Goal: Task Accomplishment & Management: Manage account settings

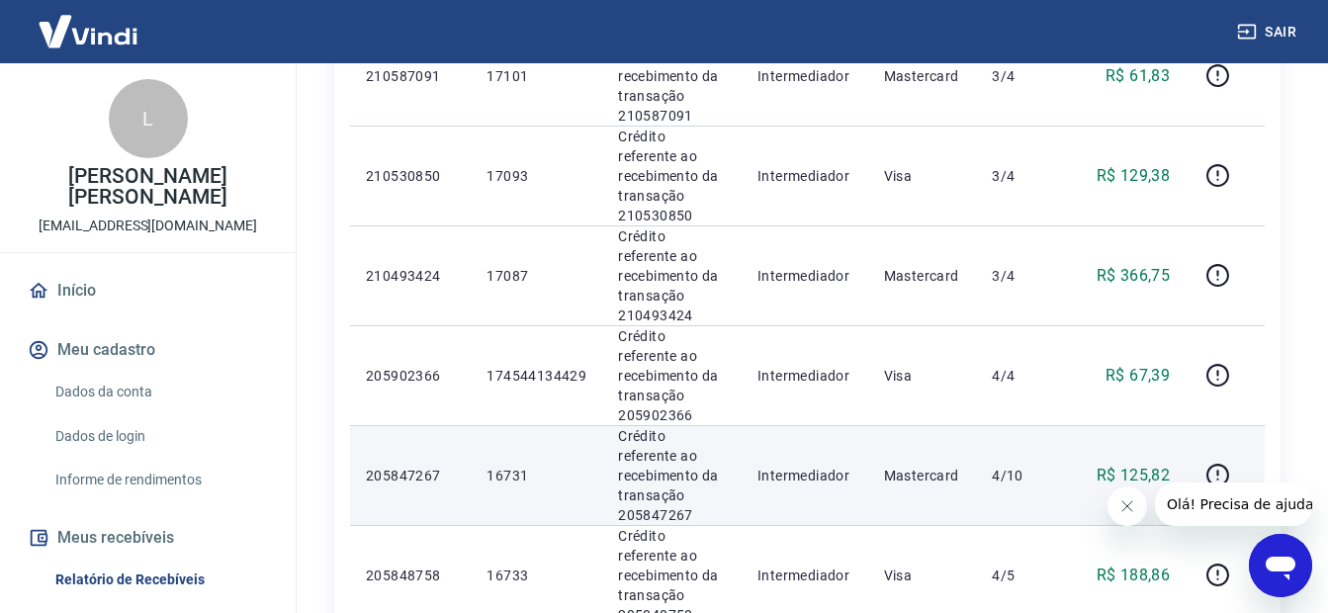
scroll to position [1484, 0]
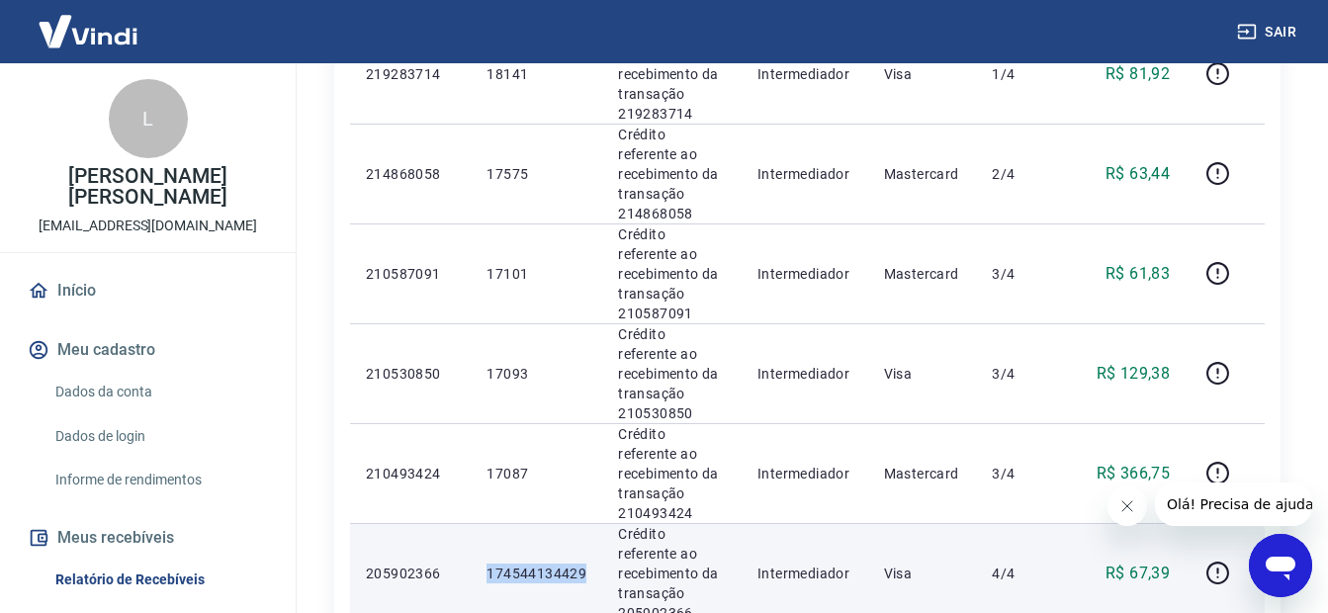
drag, startPoint x: 591, startPoint y: 326, endPoint x: 467, endPoint y: 327, distance: 124.6
click at [467, 523] on tr "205902366 174544134429 Crédito referente ao recebimento da transação 205902366 …" at bounding box center [807, 573] width 915 height 100
drag, startPoint x: 467, startPoint y: 327, endPoint x: 648, endPoint y: 326, distance: 181.0
click at [648, 524] on p "Crédito referente ao recebimento da transação 205902366" at bounding box center [672, 573] width 108 height 99
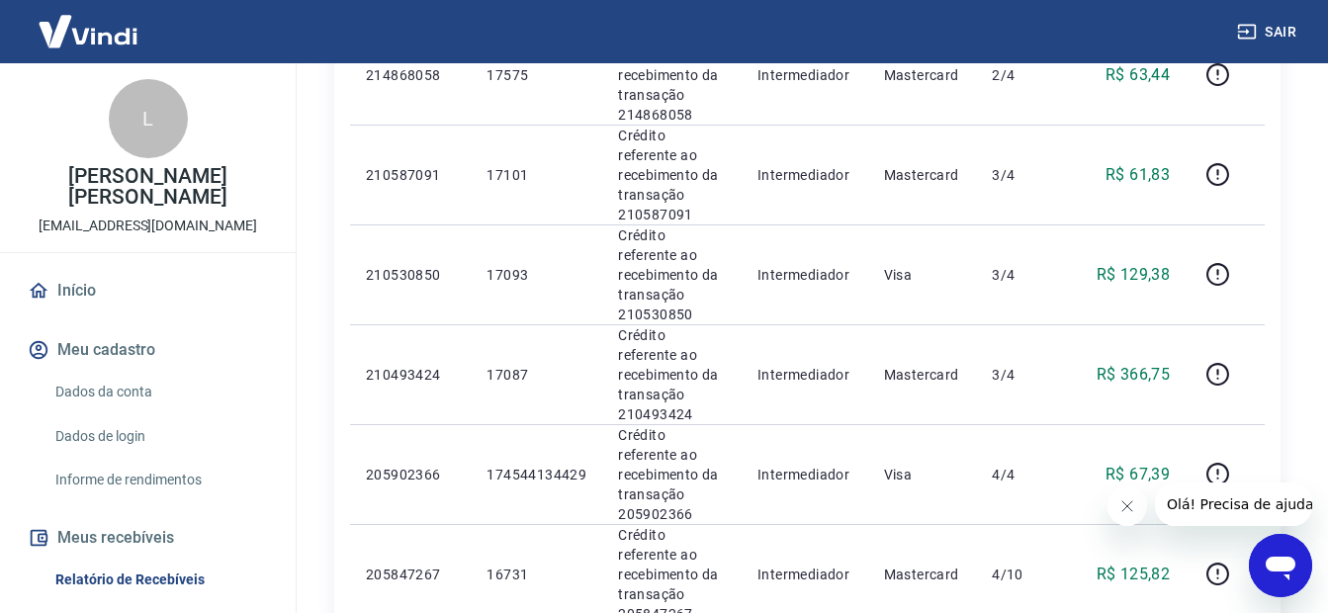
scroll to position [1780, 0]
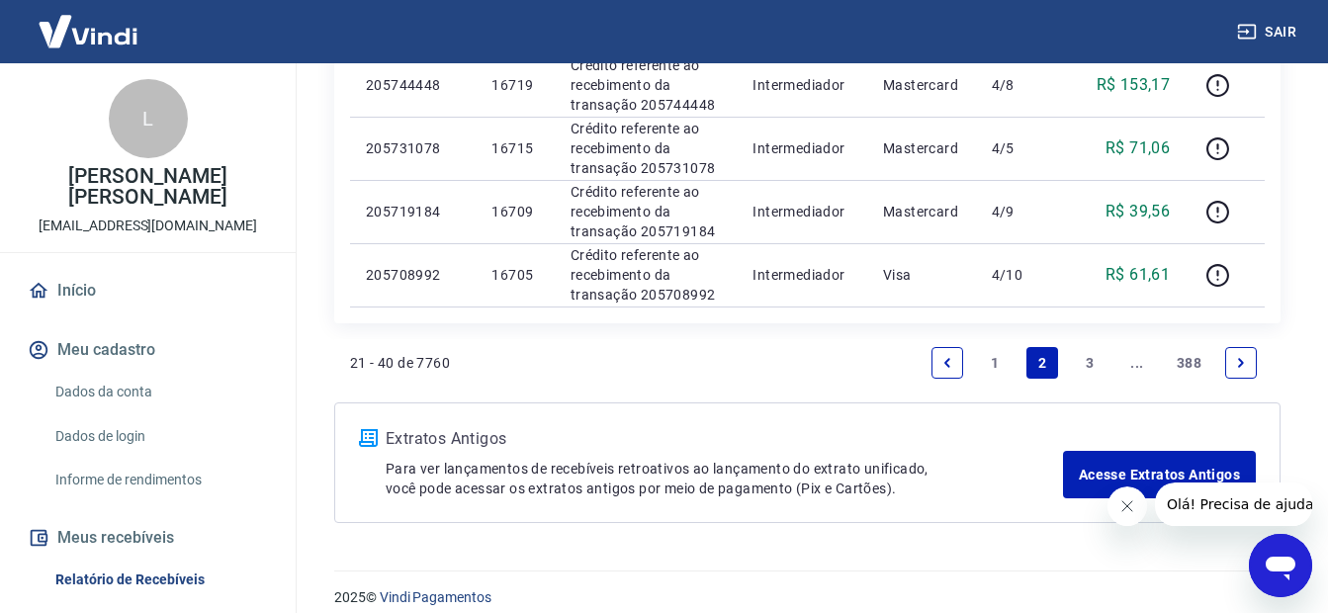
scroll to position [1563, 0]
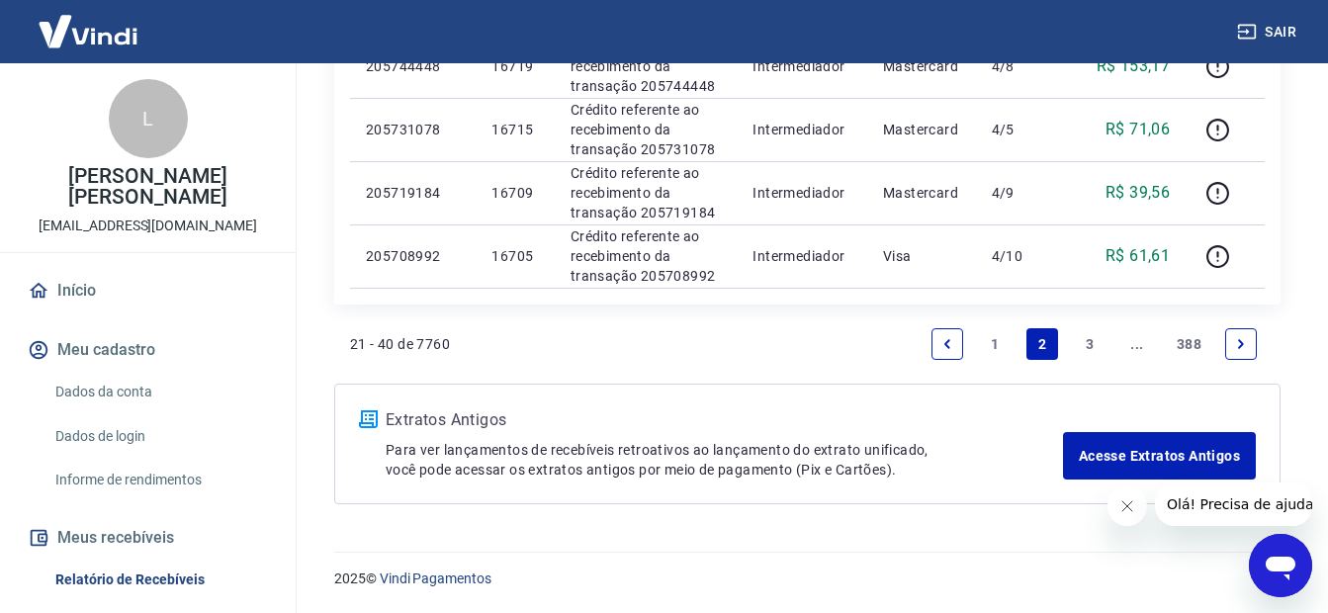
click at [953, 346] on icon "Previous page" at bounding box center [948, 344] width 14 height 14
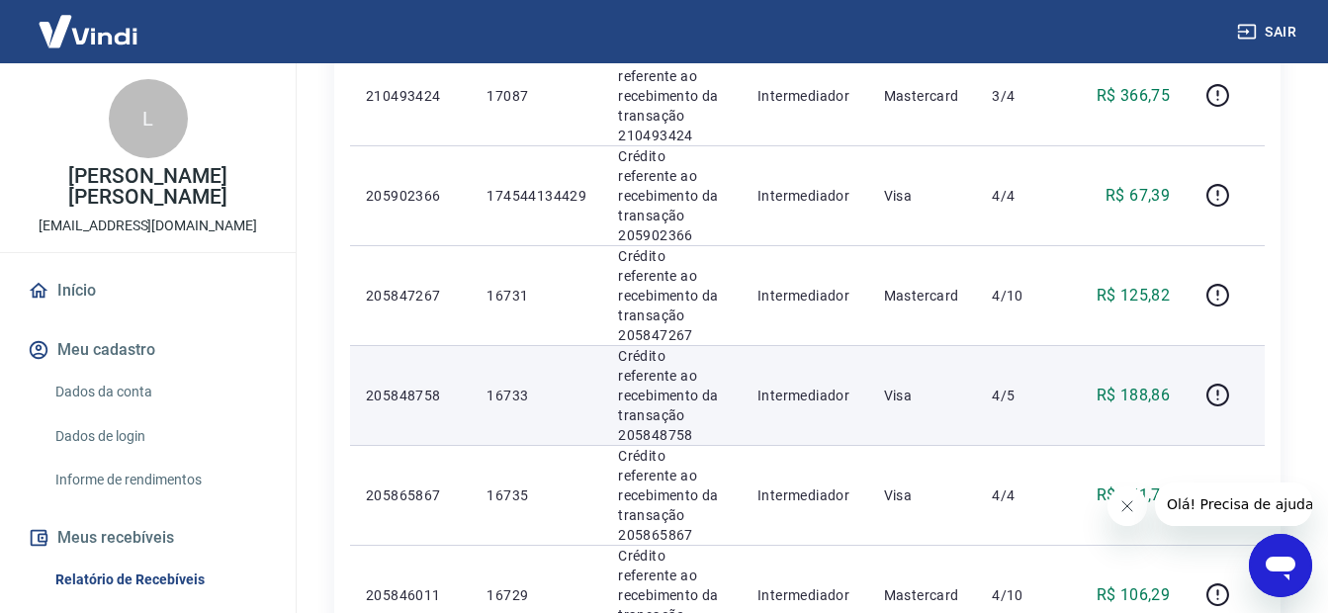
scroll to position [1882, 0]
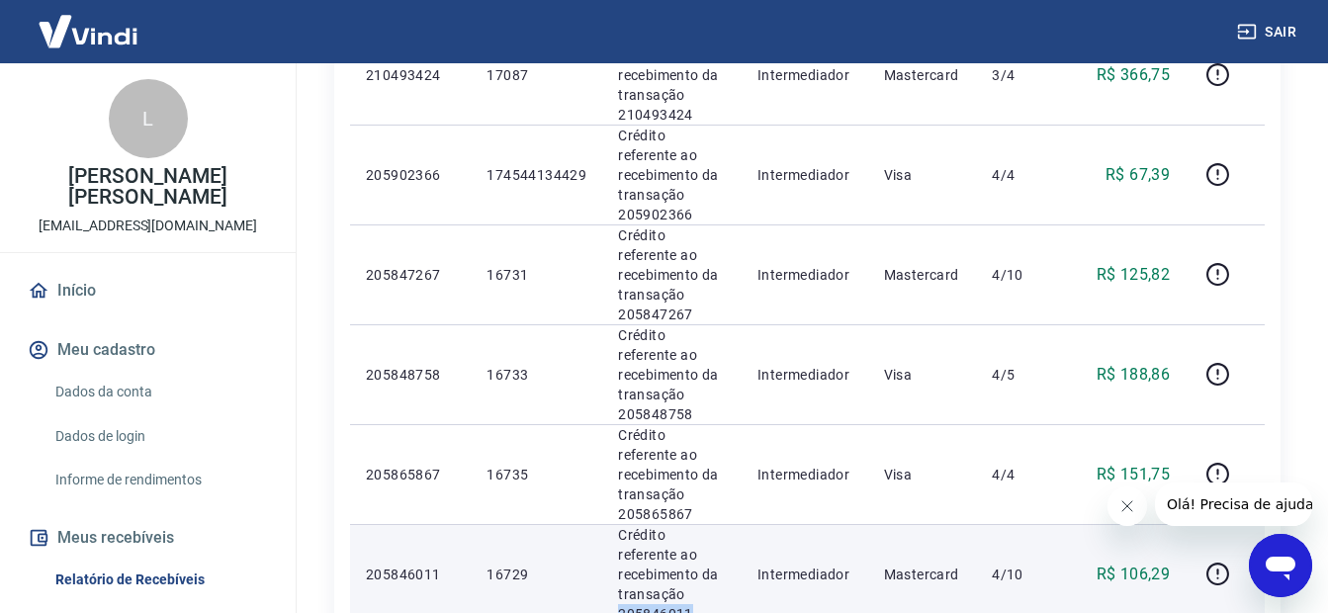
drag, startPoint x: 703, startPoint y: 274, endPoint x: 615, endPoint y: 269, distance: 88.2
click at [615, 524] on td "Crédito referente ao recebimento da transação 205846011" at bounding box center [671, 574] width 139 height 100
copy p "205846011"
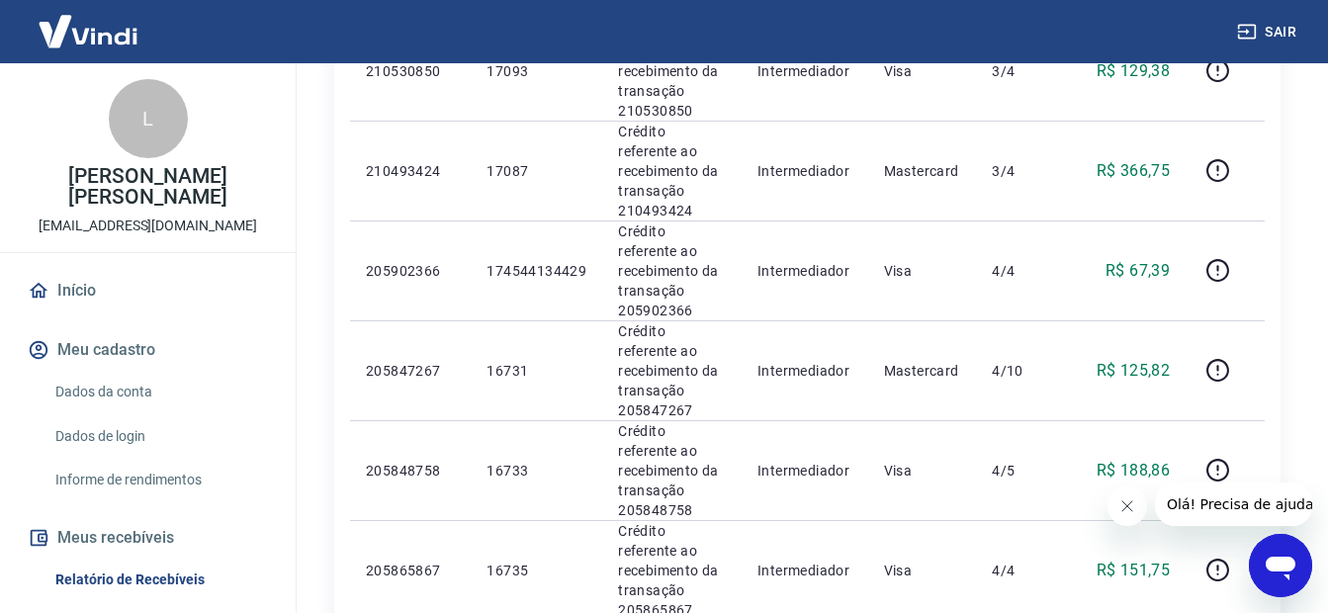
scroll to position [1684, 0]
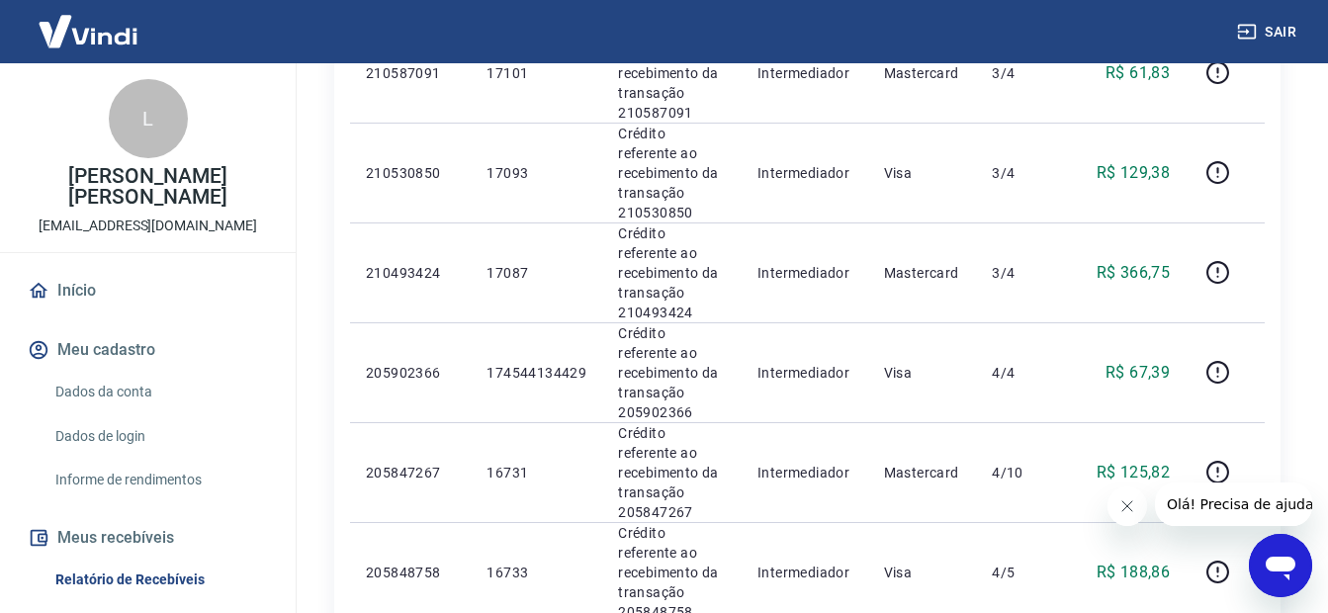
drag, startPoint x: 696, startPoint y: 390, endPoint x: 611, endPoint y: 386, distance: 85.2
drag, startPoint x: 611, startPoint y: 386, endPoint x: 625, endPoint y: 390, distance: 14.4
copy p "205865867"
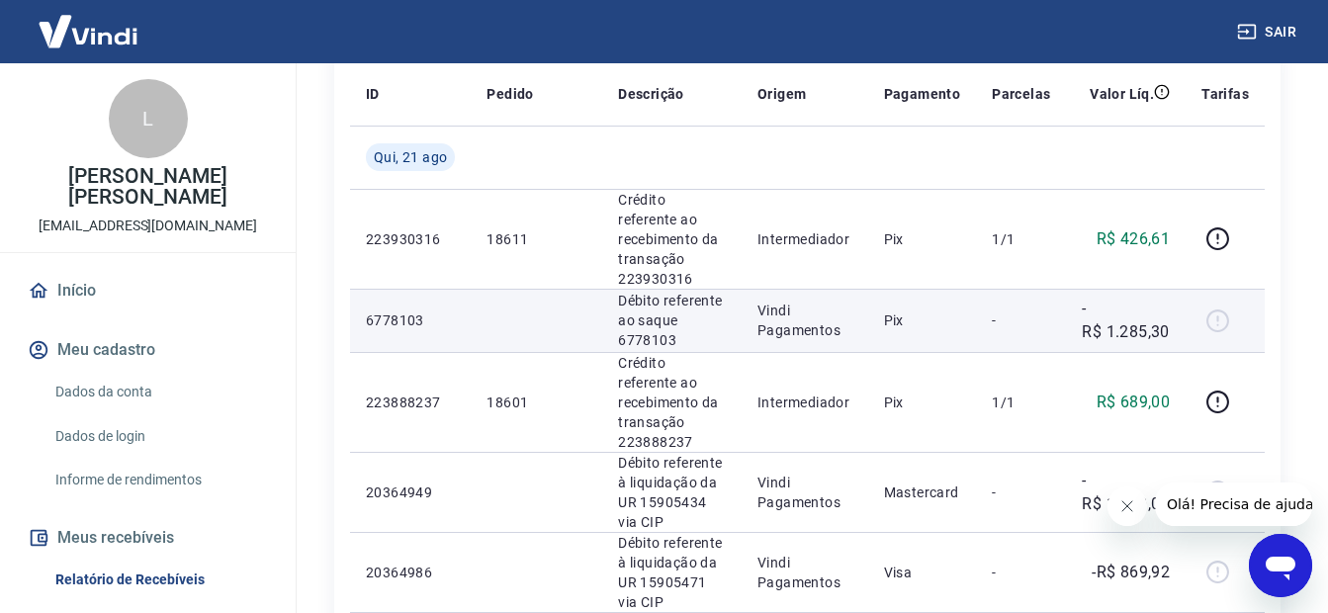
scroll to position [0, 0]
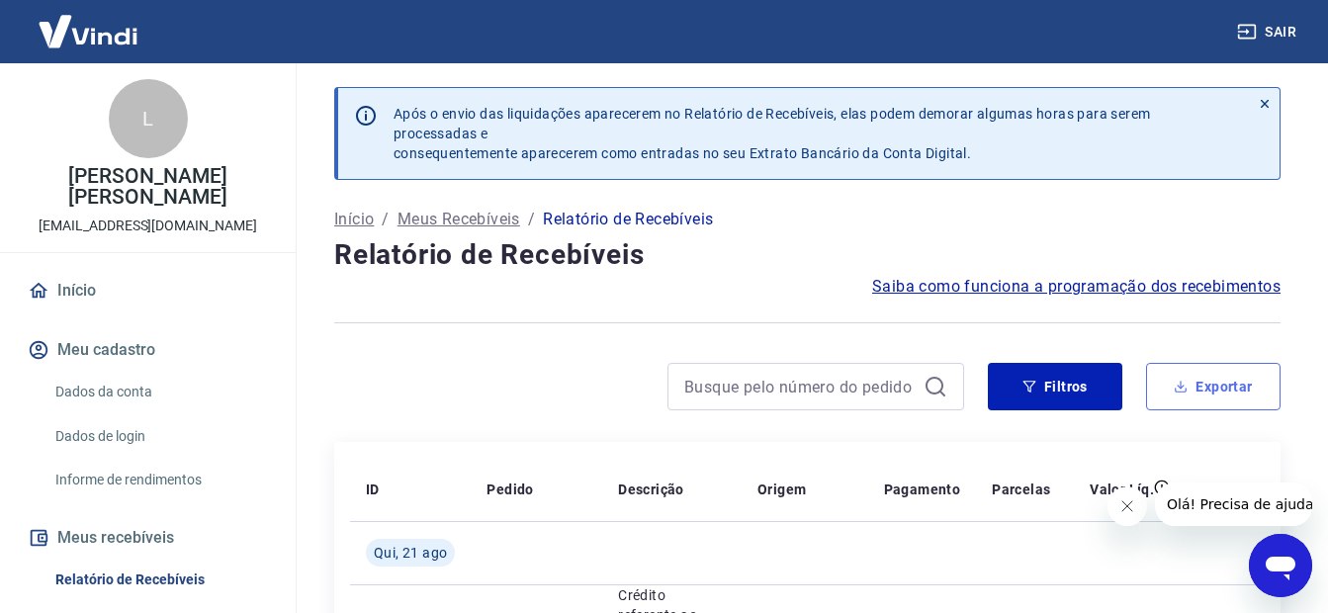
click at [1197, 388] on button "Exportar" at bounding box center [1213, 386] width 135 height 47
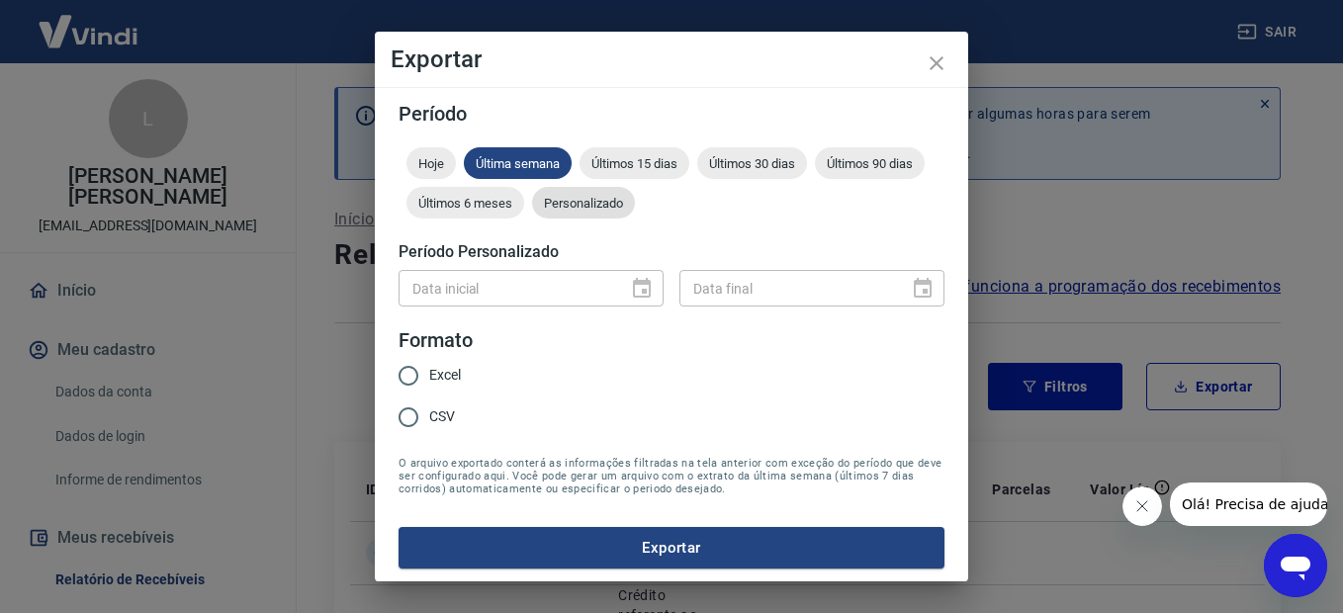
click at [635, 201] on span "Personalizado" at bounding box center [583, 203] width 103 height 15
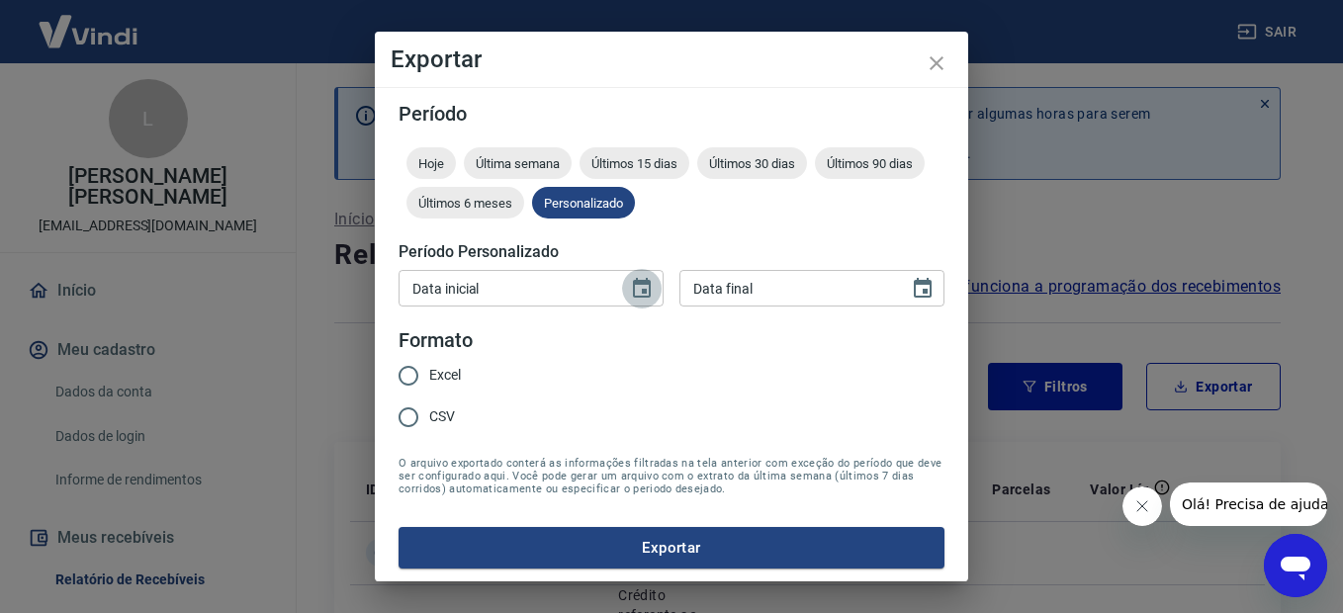
click at [647, 286] on button "Choose date" at bounding box center [642, 289] width 40 height 40
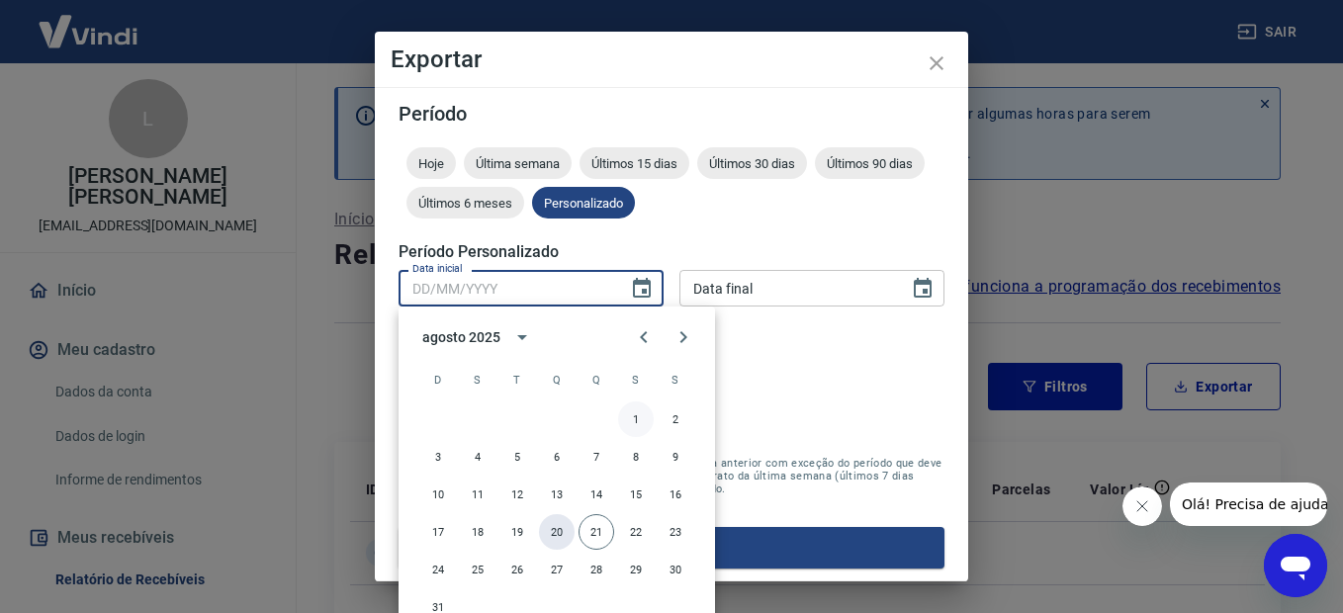
click at [546, 531] on button "20" at bounding box center [557, 532] width 36 height 36
type input "[DATE]"
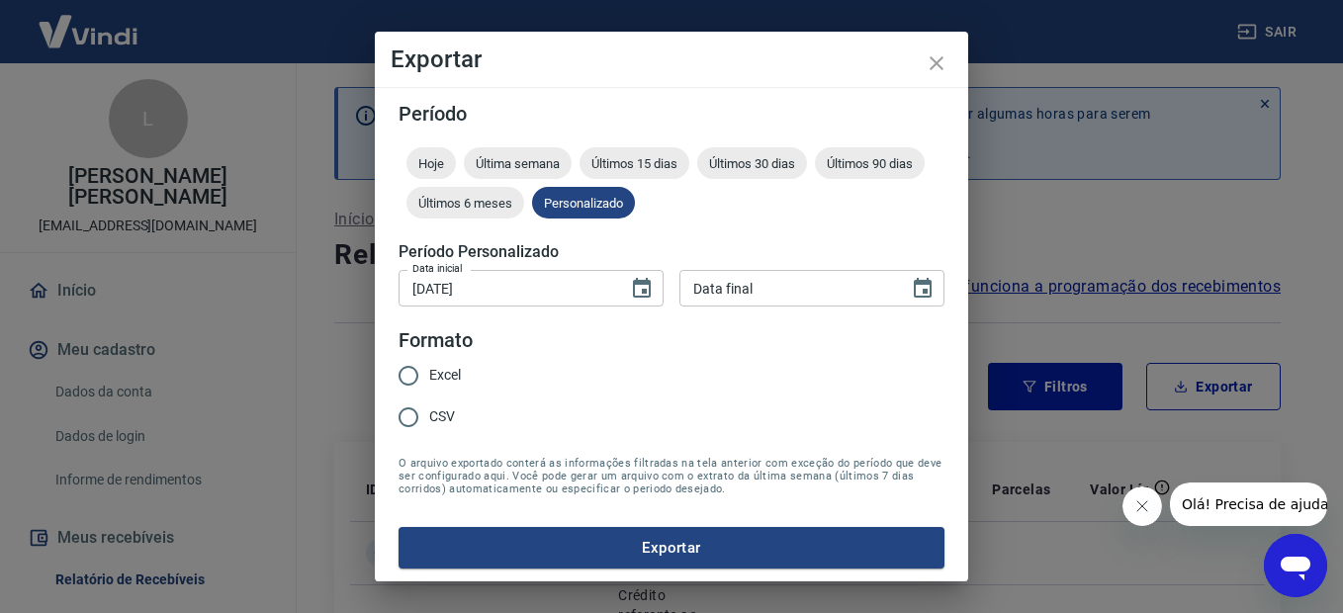
click at [914, 284] on icon "Choose date" at bounding box center [923, 288] width 18 height 20
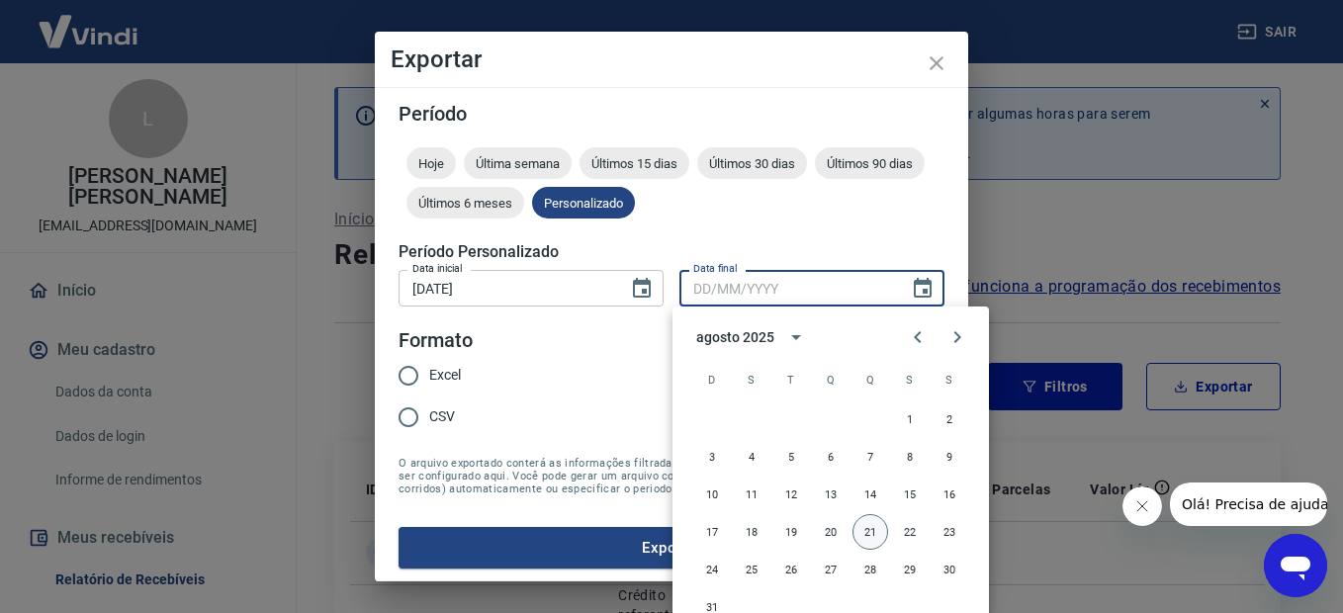
click at [870, 527] on button "21" at bounding box center [871, 532] width 36 height 36
type input "[DATE]"
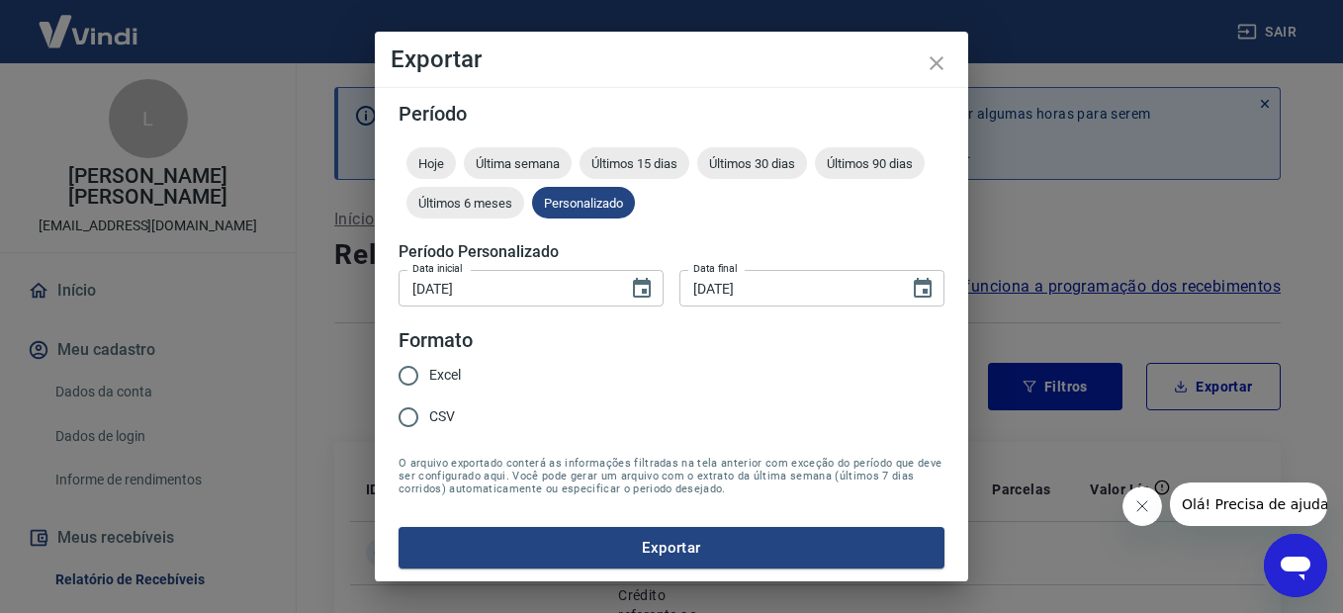
click at [406, 372] on input "Excel" at bounding box center [409, 376] width 42 height 42
radio input "true"
click at [613, 547] on button "Exportar" at bounding box center [672, 548] width 546 height 42
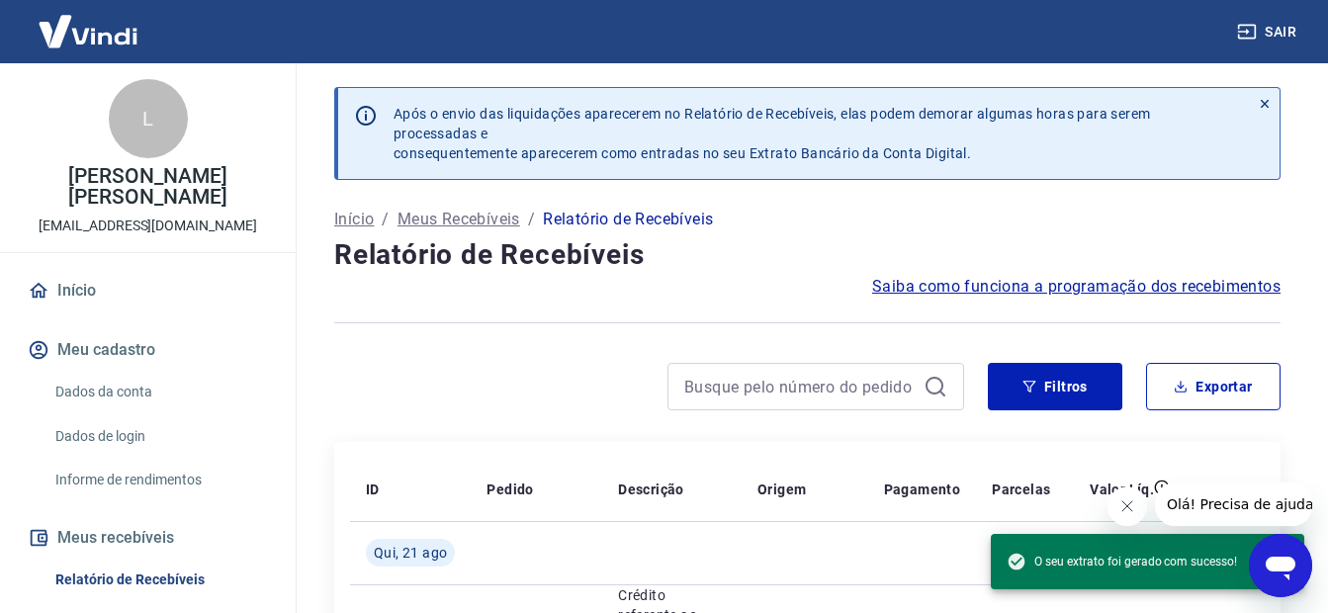
scroll to position [396, 0]
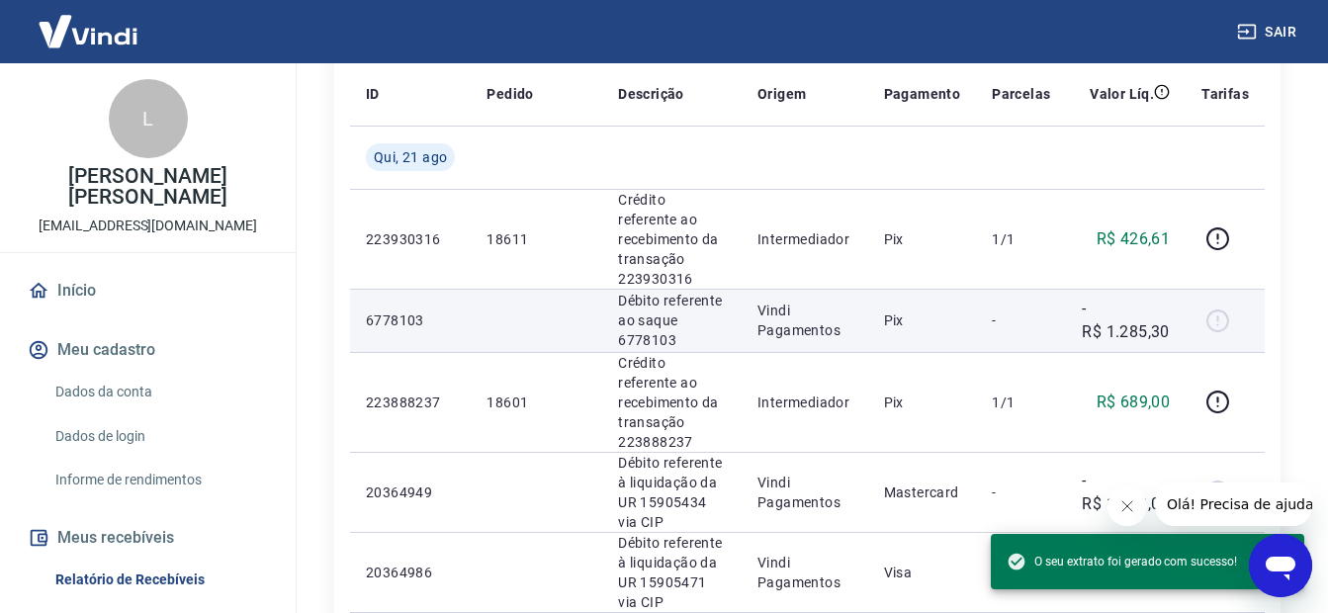
drag, startPoint x: 1294, startPoint y: 216, endPoint x: 916, endPoint y: 307, distance: 388.6
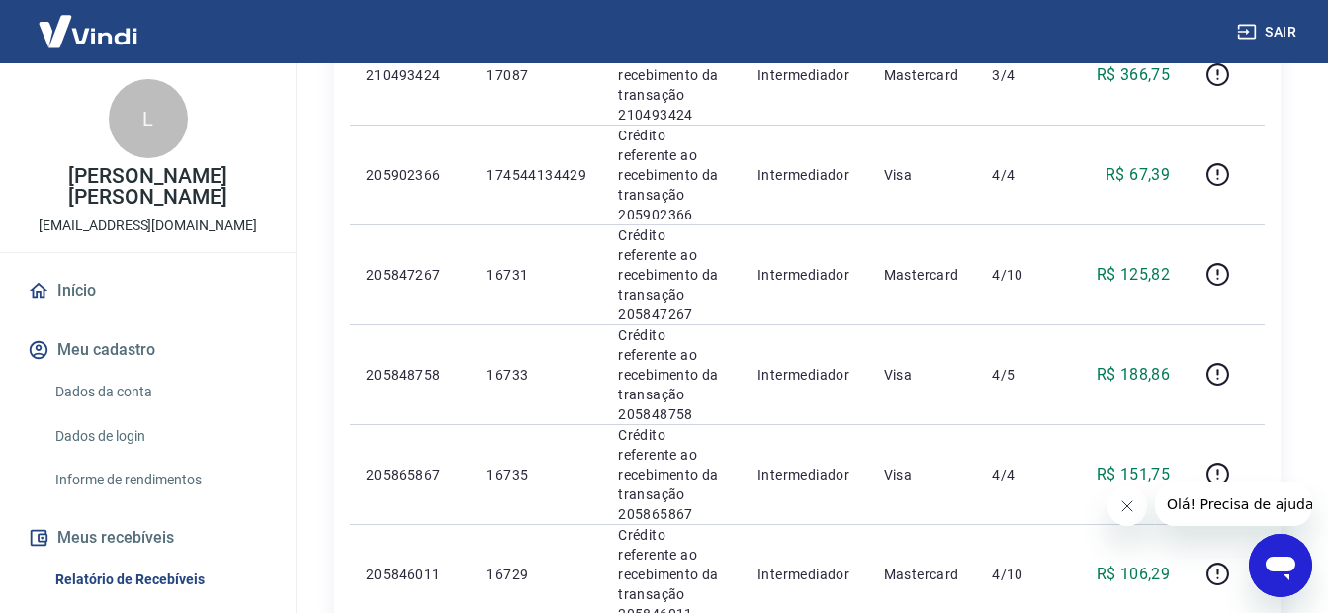
scroll to position [1684, 0]
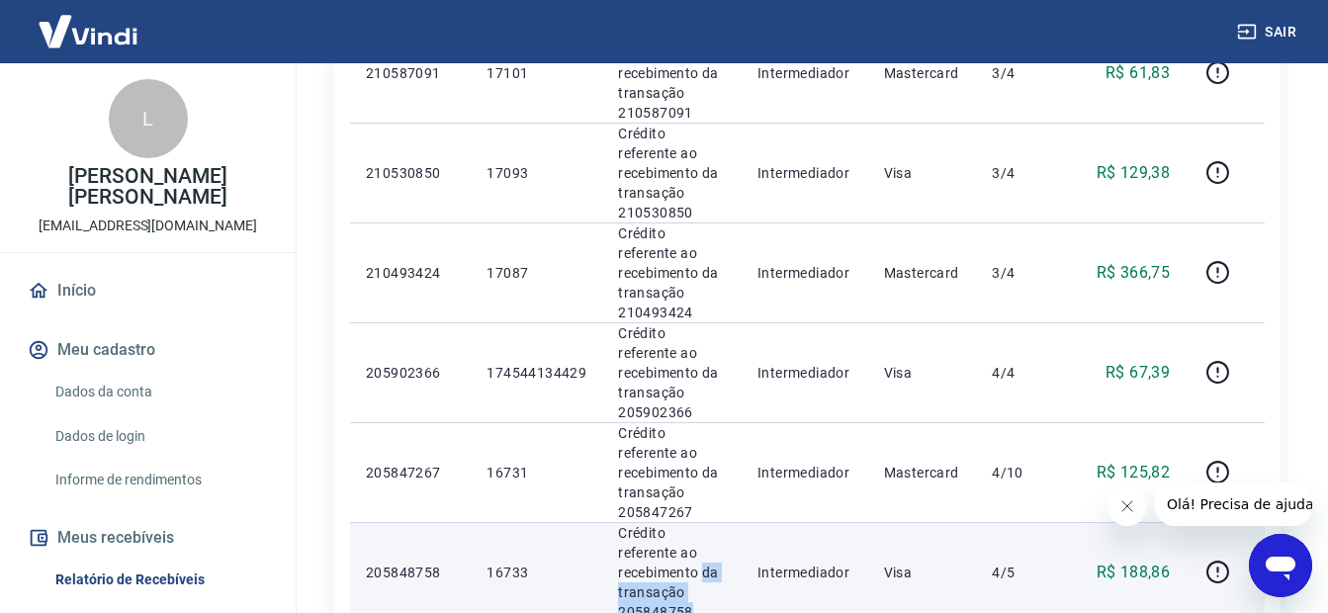
drag, startPoint x: 702, startPoint y: 312, endPoint x: 614, endPoint y: 311, distance: 88.0
click at [604, 522] on td "Crédito referente ao recebimento da transação 205848758" at bounding box center [671, 572] width 139 height 100
drag, startPoint x: 614, startPoint y: 311, endPoint x: 666, endPoint y: 305, distance: 51.8
click at [644, 523] on p "Crédito referente ao recebimento da transação 205848758" at bounding box center [672, 572] width 108 height 99
click at [703, 523] on p "Crédito referente ao recebimento da transação 205848758" at bounding box center [672, 572] width 108 height 99
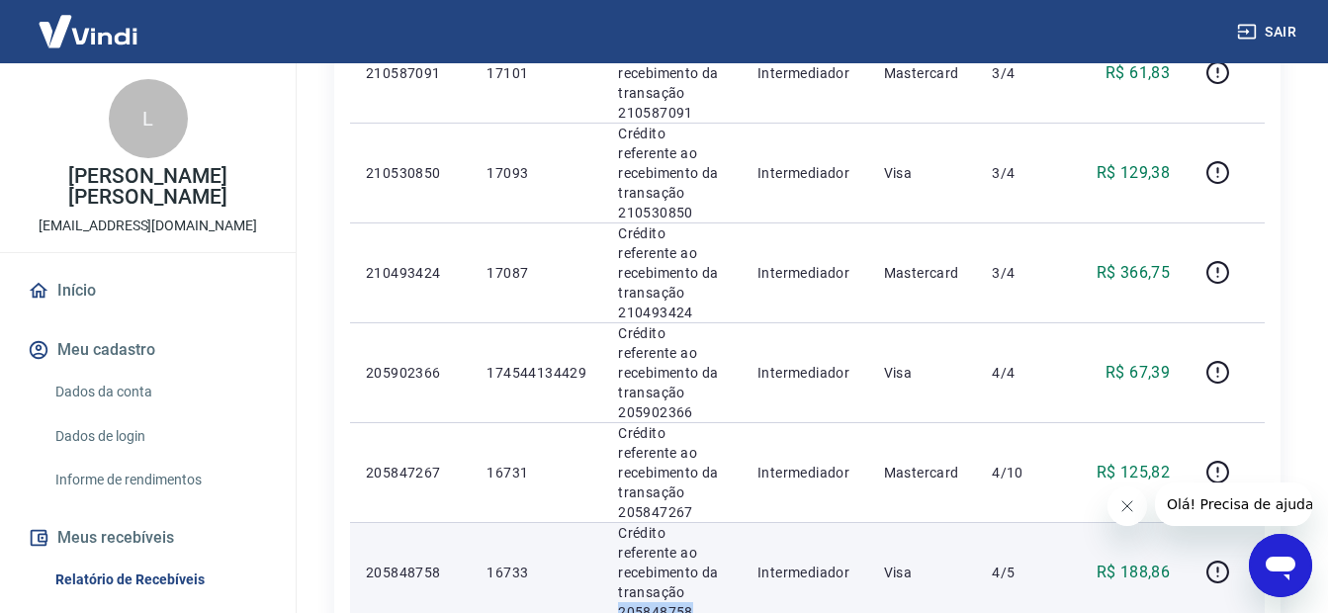
drag, startPoint x: 698, startPoint y: 323, endPoint x: 606, endPoint y: 306, distance: 93.7
click at [604, 522] on td "Crédito referente ao recebimento da transação 205848758" at bounding box center [671, 572] width 139 height 100
drag, startPoint x: 606, startPoint y: 306, endPoint x: 648, endPoint y: 313, distance: 42.1
copy p "205848758"
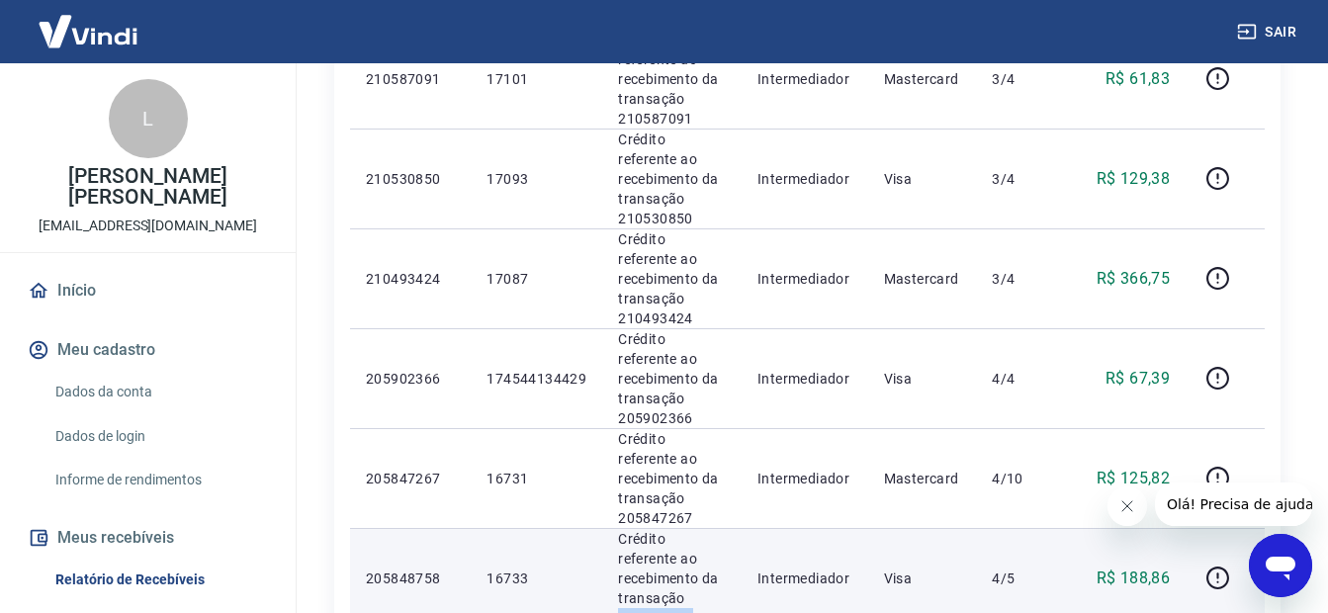
scroll to position [1487, 0]
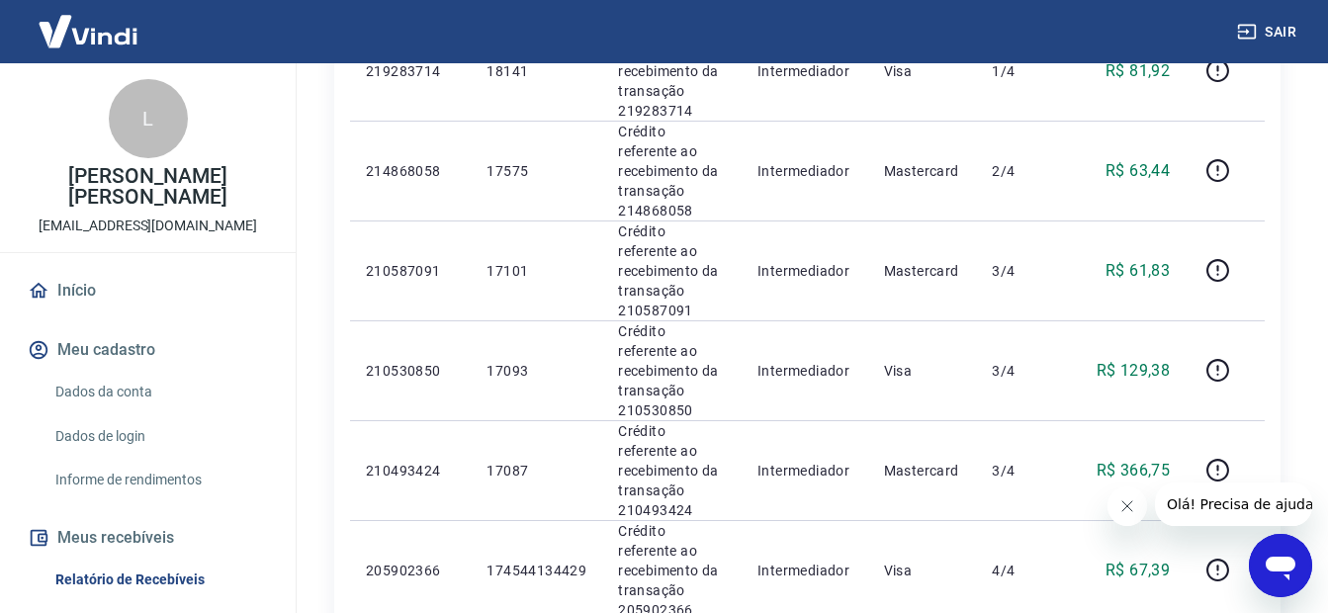
drag, startPoint x: 697, startPoint y: 431, endPoint x: 619, endPoint y: 431, distance: 78.1
drag, startPoint x: 619, startPoint y: 431, endPoint x: 632, endPoint y: 432, distance: 12.9
copy p "205847267"
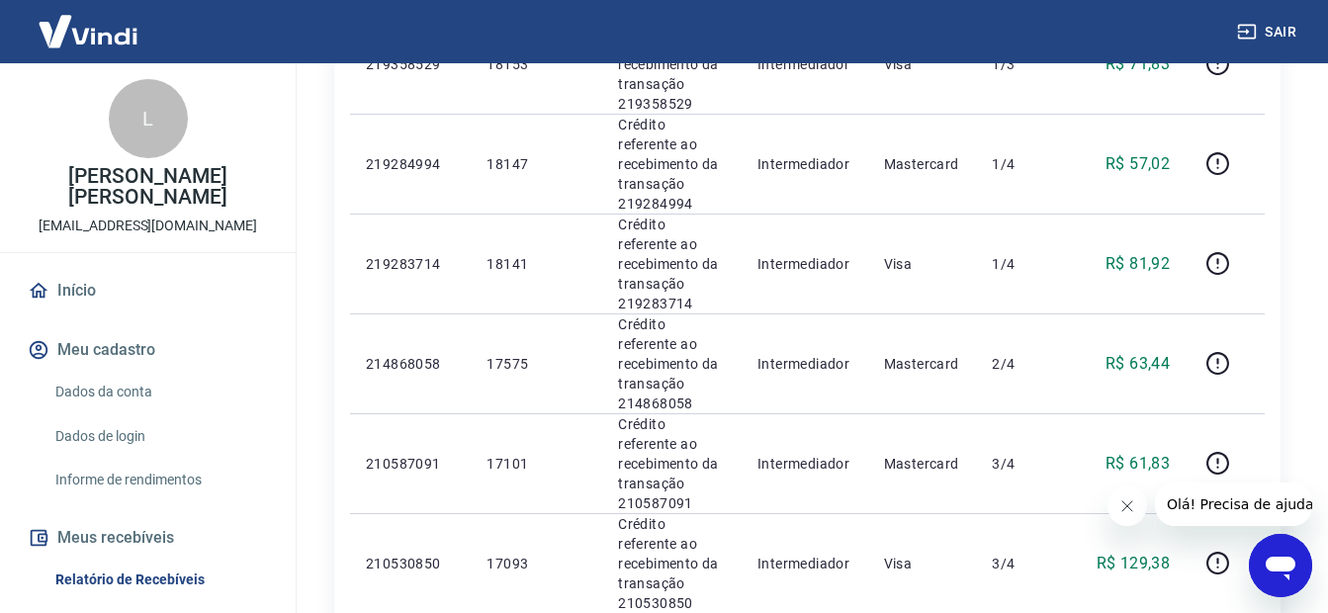
scroll to position [1289, 0]
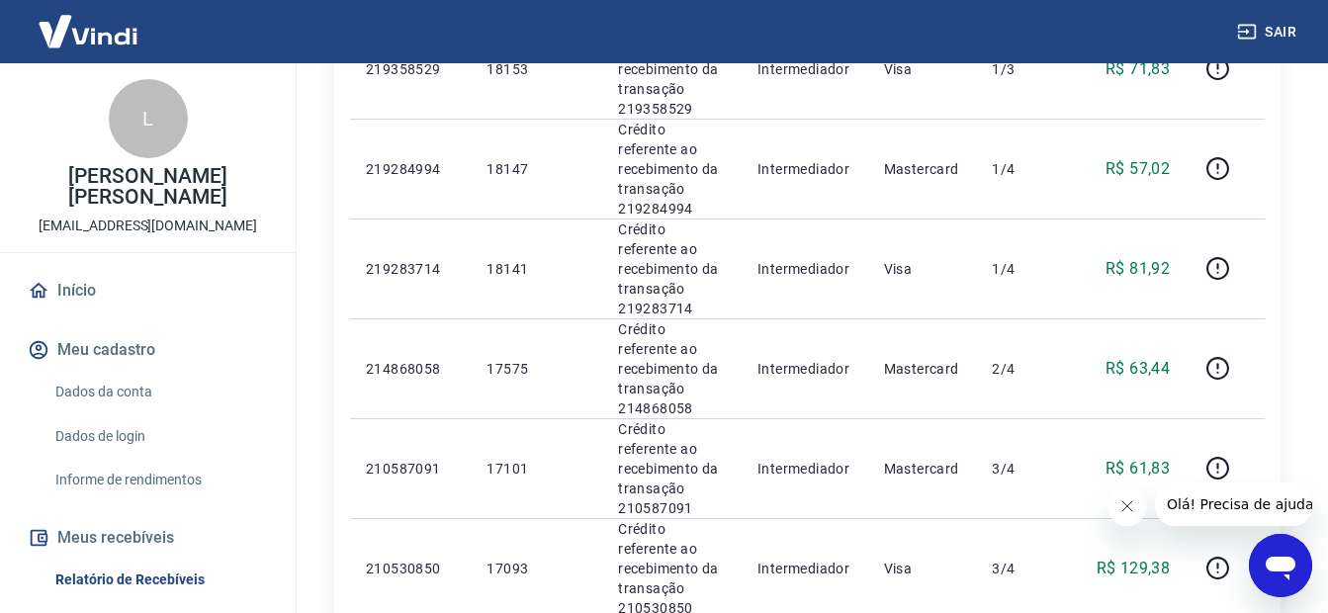
drag, startPoint x: 640, startPoint y: 550, endPoint x: 617, endPoint y: 553, distance: 22.9
copy p "205902366"
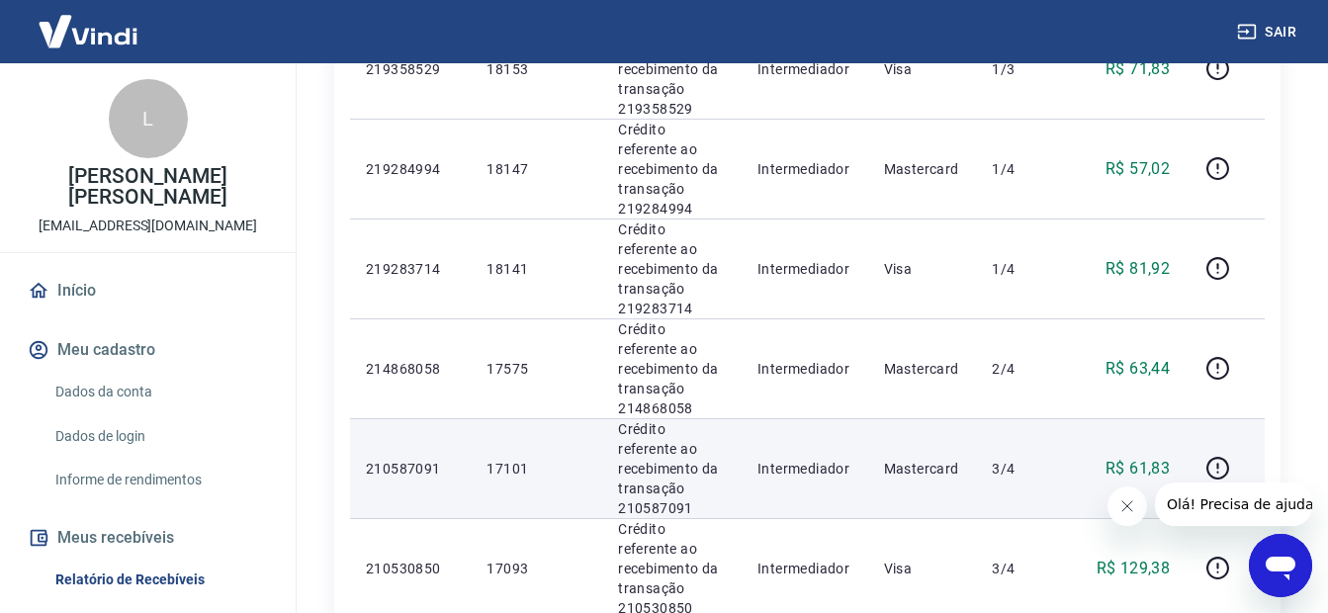
scroll to position [1388, 0]
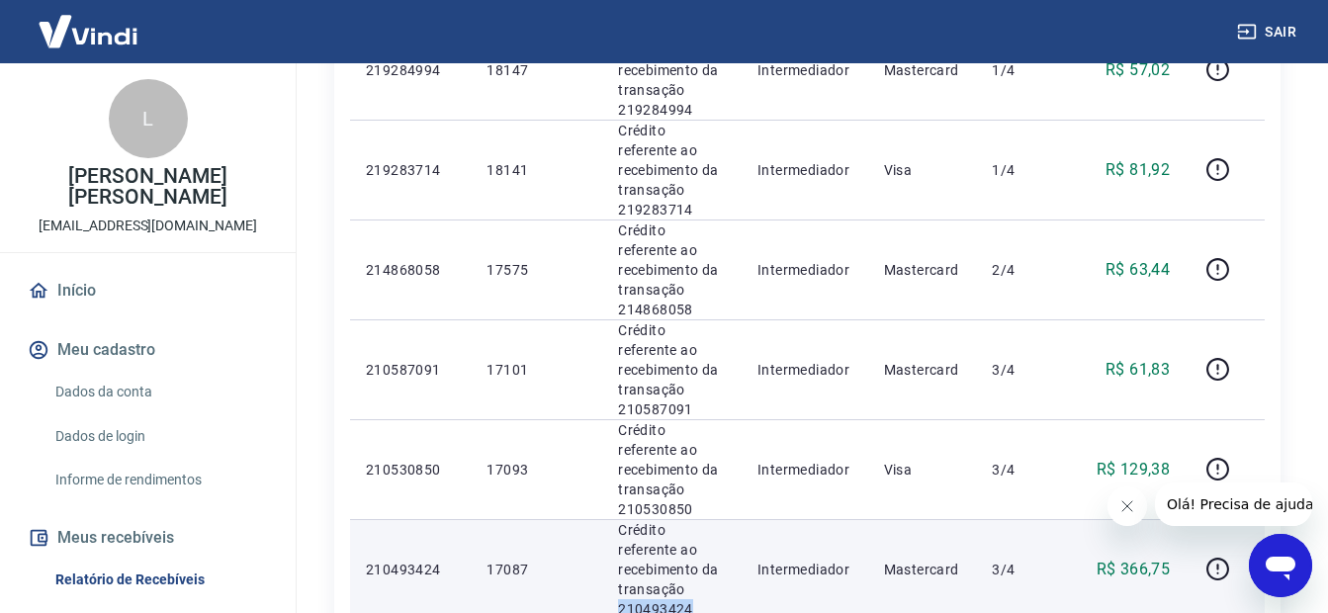
drag, startPoint x: 702, startPoint y: 378, endPoint x: 614, endPoint y: 378, distance: 88.0
click at [614, 519] on td "Crédito referente ao recebimento da transação 210493424" at bounding box center [671, 569] width 139 height 100
copy p "210493424"
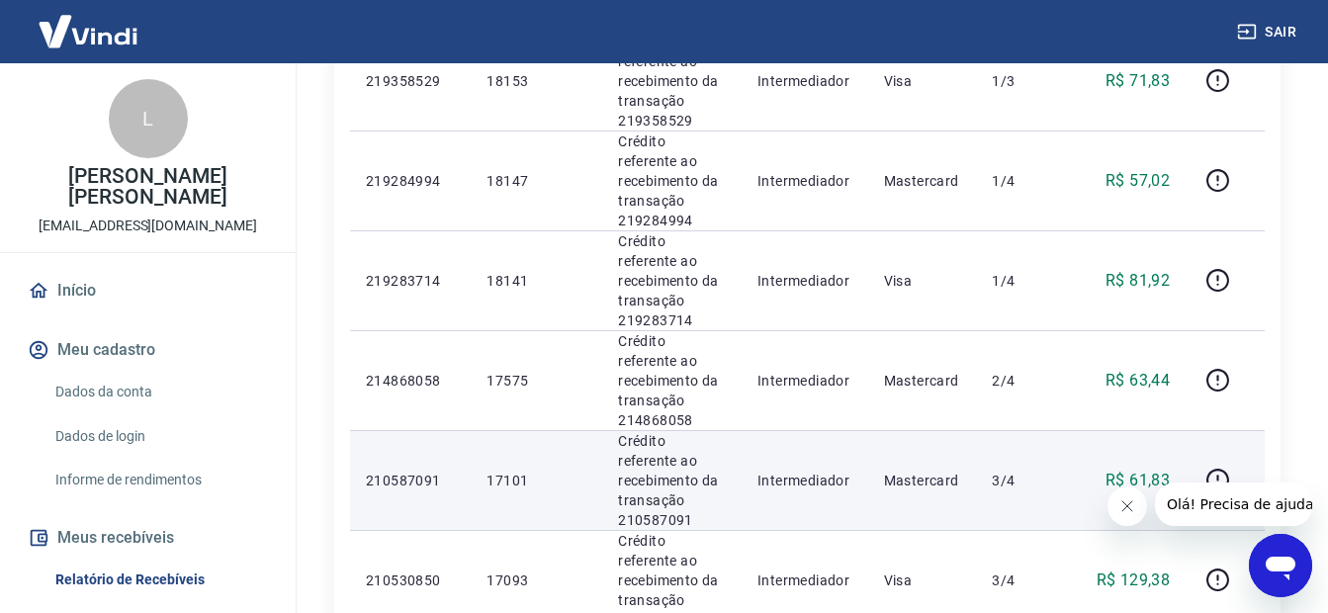
scroll to position [1190, 0]
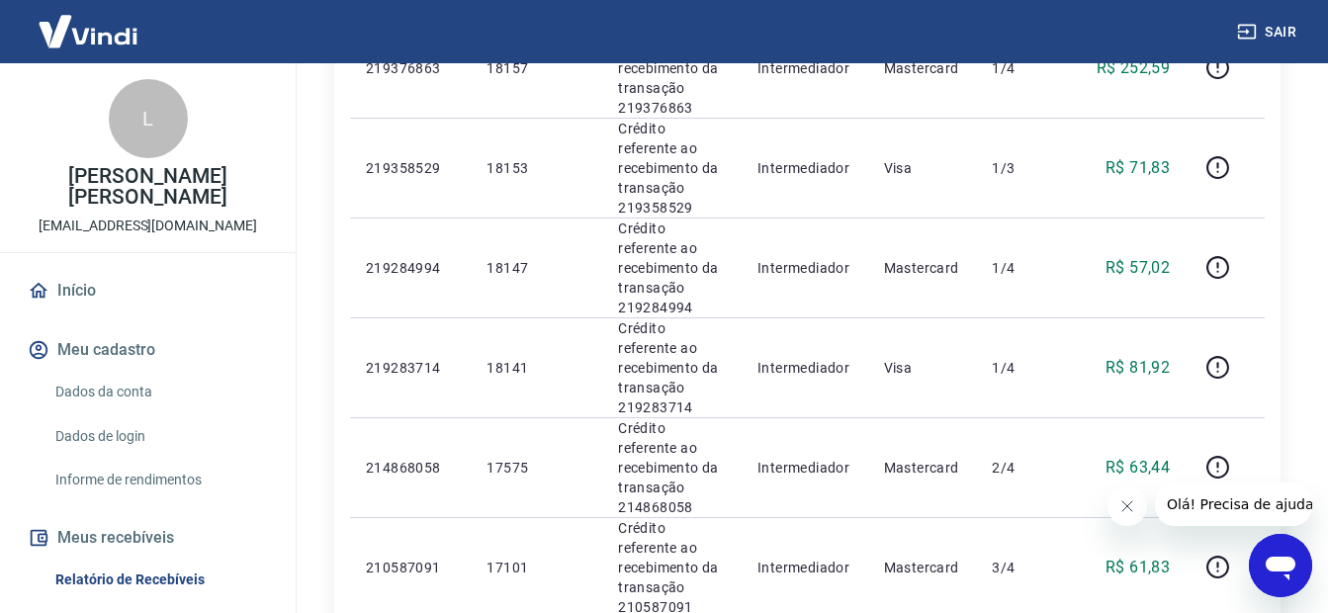
drag, startPoint x: 658, startPoint y: 491, endPoint x: 613, endPoint y: 488, distance: 44.6
copy p "210530850"
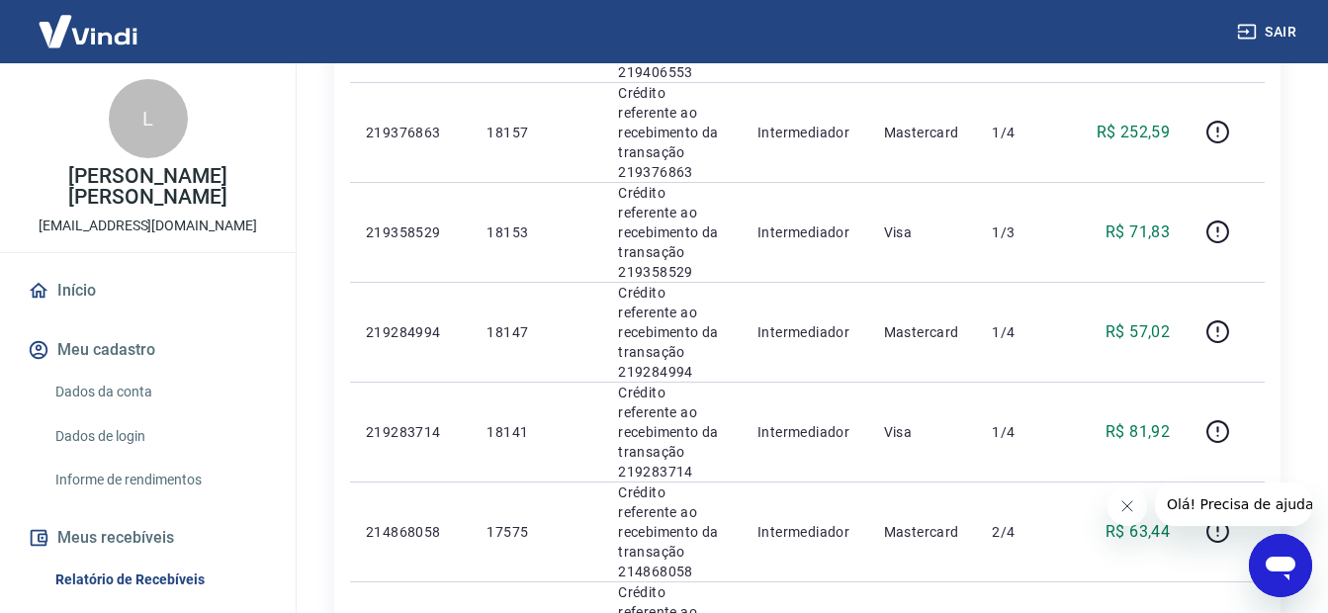
scroll to position [1091, 0]
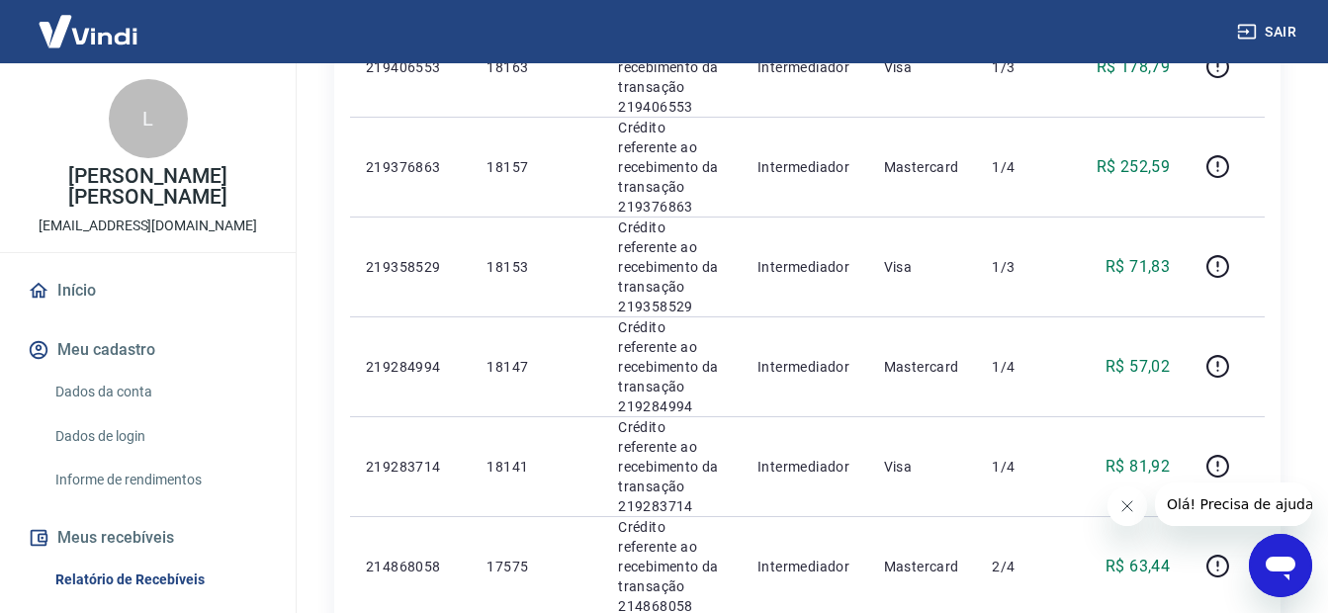
drag, startPoint x: 682, startPoint y: 514, endPoint x: 619, endPoint y: 507, distance: 63.7
copy p "210587091"
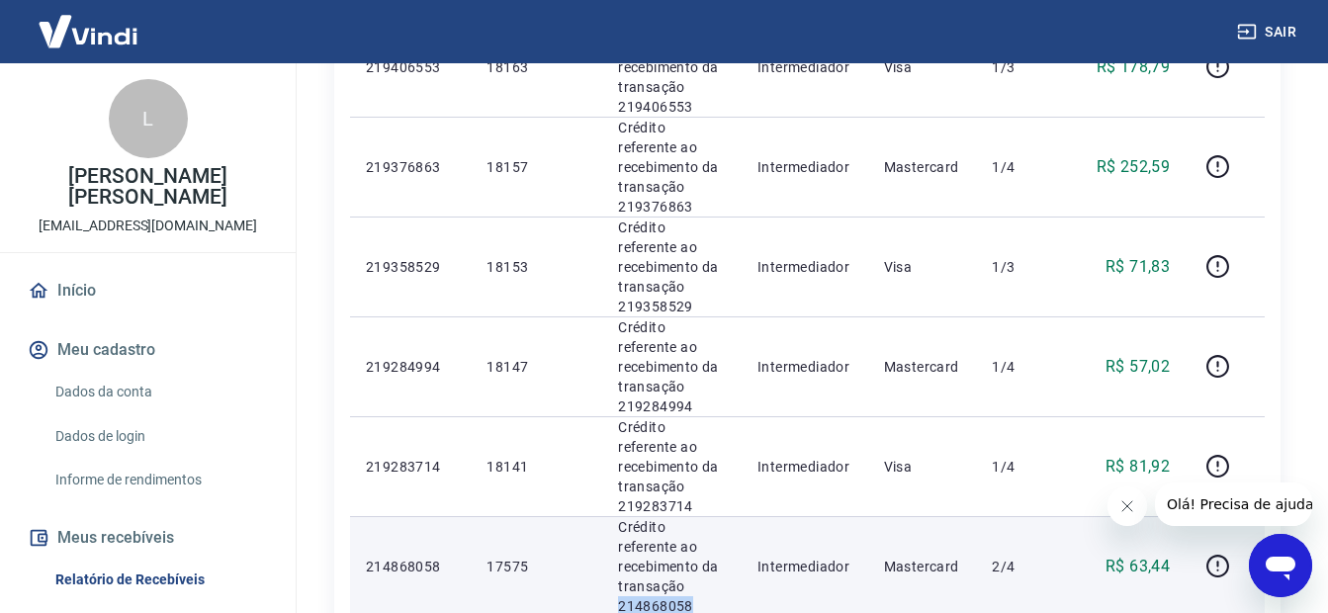
drag, startPoint x: 716, startPoint y: 419, endPoint x: 614, endPoint y: 433, distance: 102.8
click at [614, 516] on td "Crédito referente ao recebimento da transação 214868058" at bounding box center [671, 566] width 139 height 100
copy p "214868058"
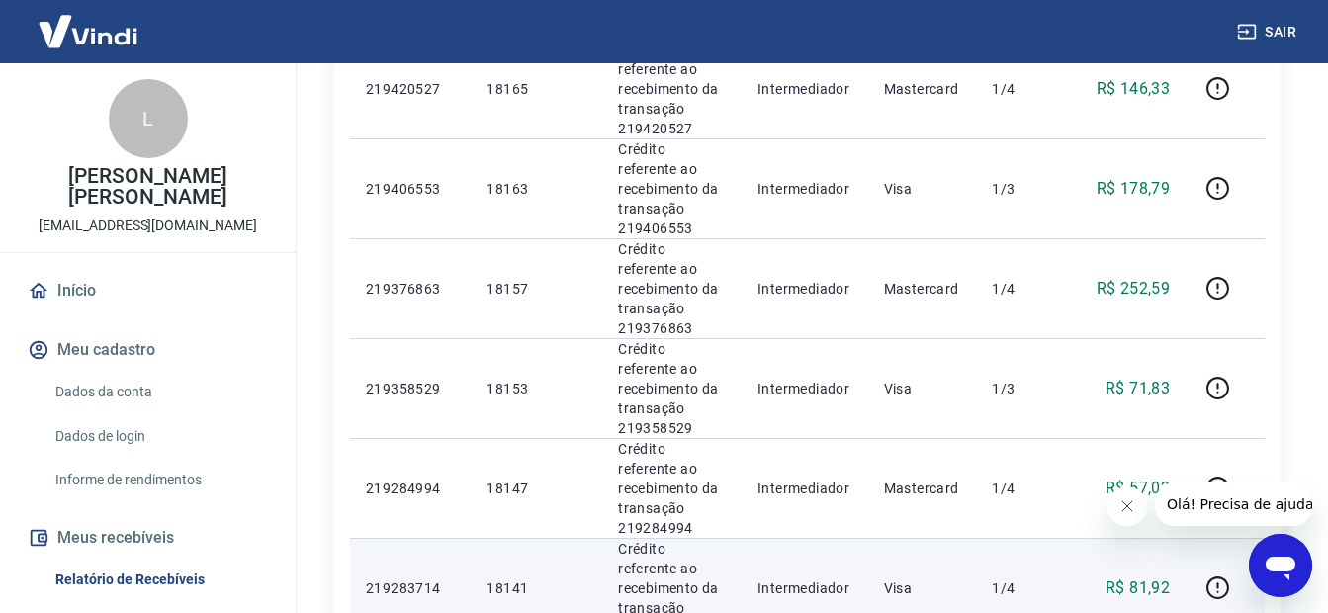
scroll to position [992, 0]
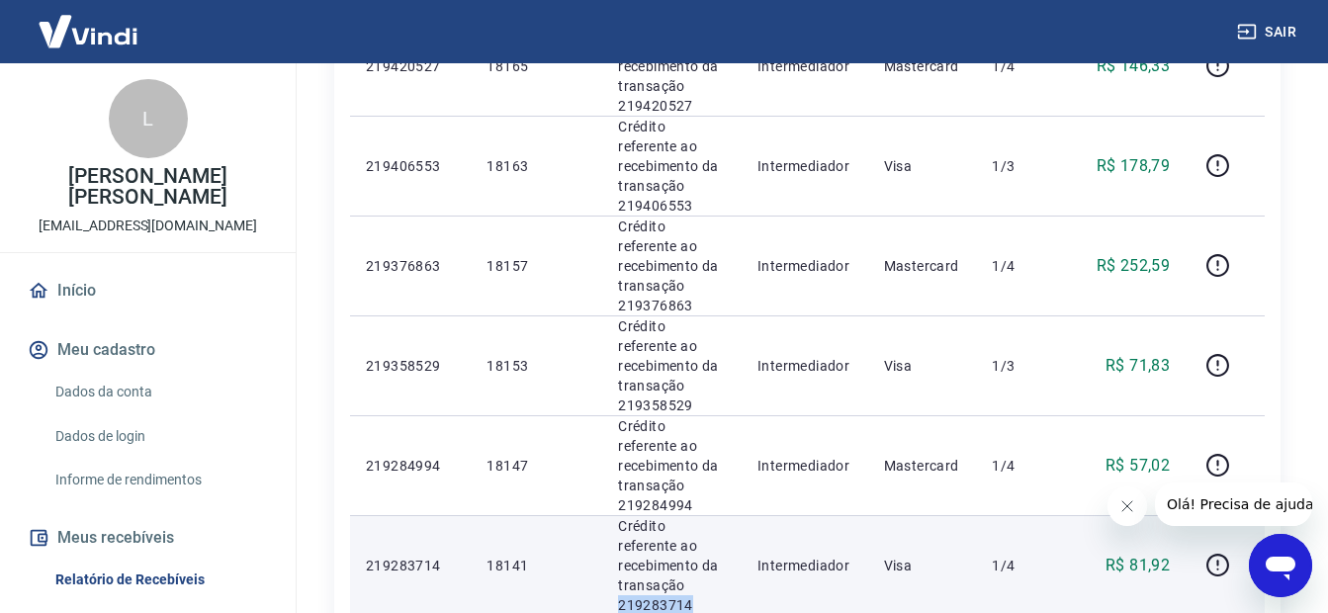
drag, startPoint x: 683, startPoint y: 438, endPoint x: 691, endPoint y: 445, distance: 10.5
click at [691, 516] on p "Crédito referente ao recebimento da transação 219283714" at bounding box center [672, 565] width 108 height 99
drag, startPoint x: 691, startPoint y: 445, endPoint x: 679, endPoint y: 443, distance: 13.0
copy p "219283714"
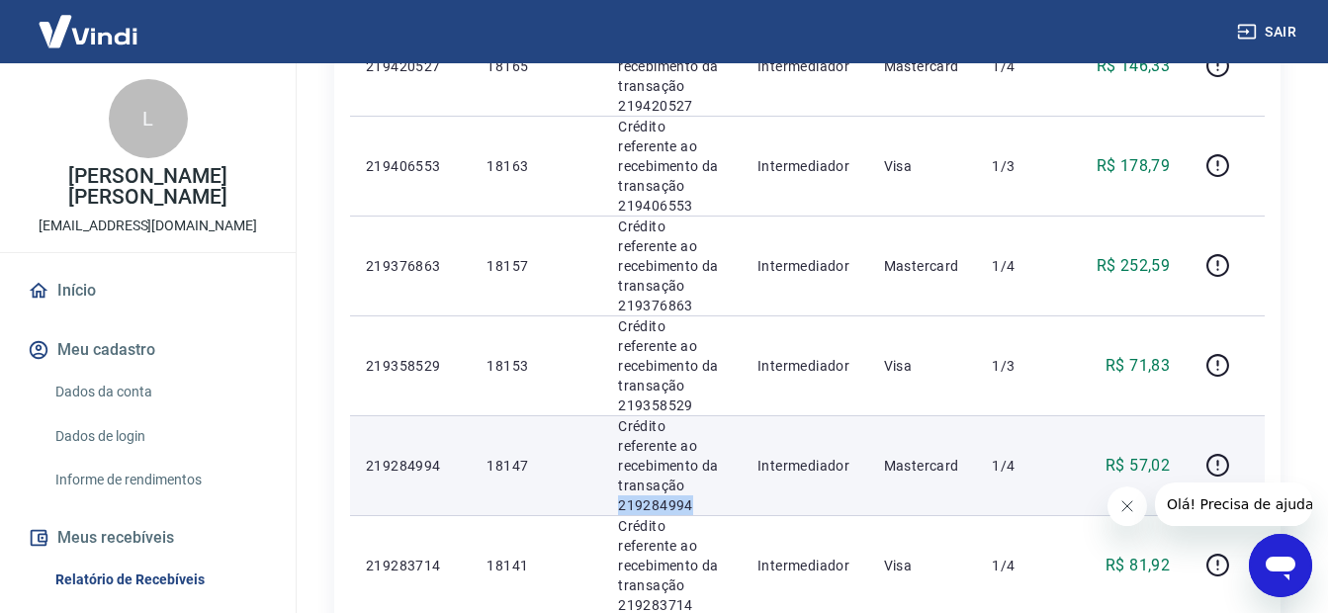
drag, startPoint x: 640, startPoint y: 373, endPoint x: 618, endPoint y: 369, distance: 22.1
click at [615, 415] on td "Crédito referente ao recebimento da transação 219284994" at bounding box center [671, 465] width 139 height 100
drag, startPoint x: 618, startPoint y: 369, endPoint x: 646, endPoint y: 365, distance: 28.0
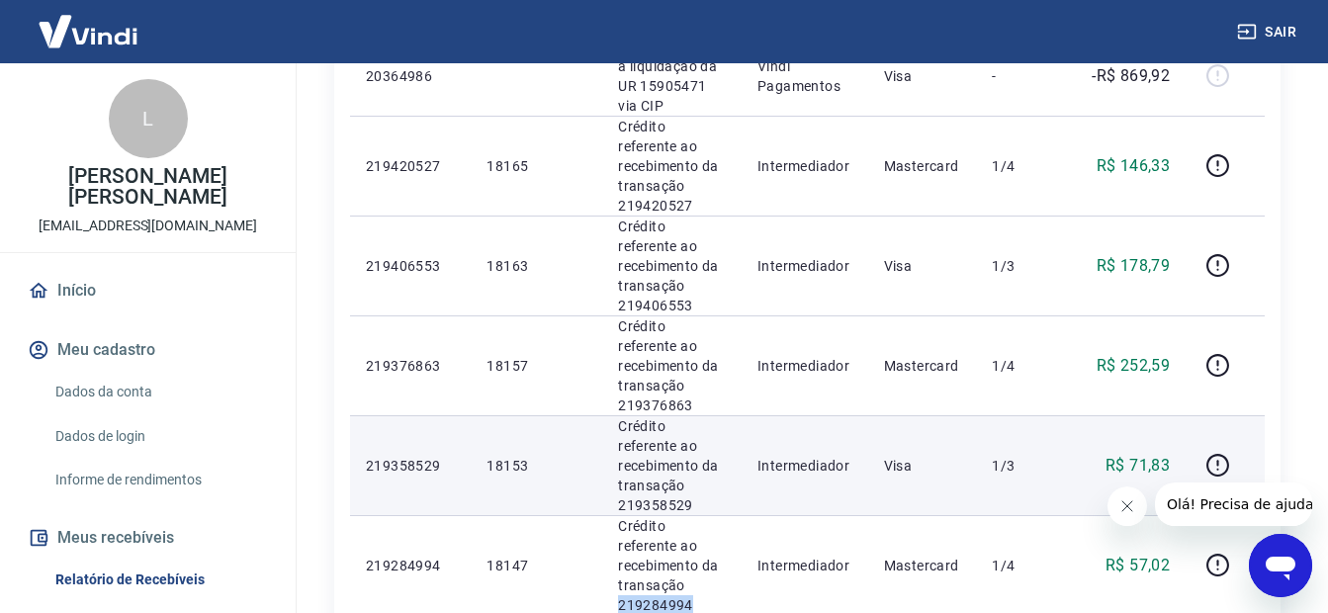
scroll to position [794, 0]
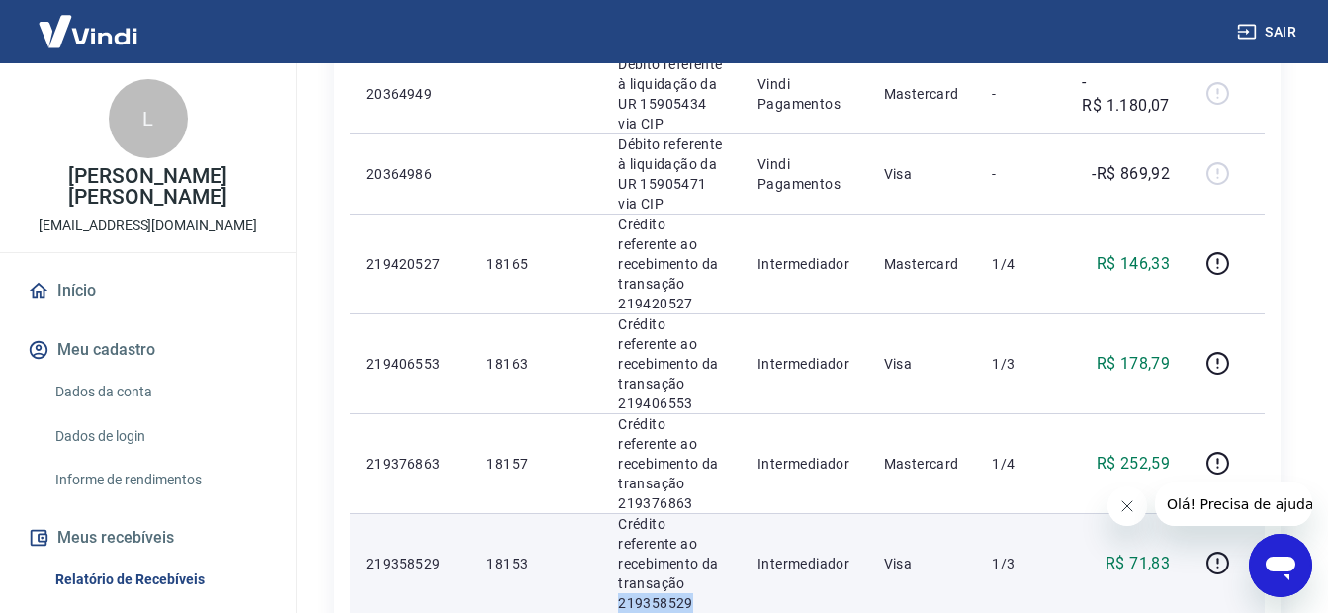
drag, startPoint x: 691, startPoint y: 485, endPoint x: 616, endPoint y: 483, distance: 75.2
click at [614, 513] on td "Crédito referente ao recebimento da transação 219358529" at bounding box center [671, 563] width 139 height 100
drag, startPoint x: 616, startPoint y: 483, endPoint x: 632, endPoint y: 479, distance: 16.3
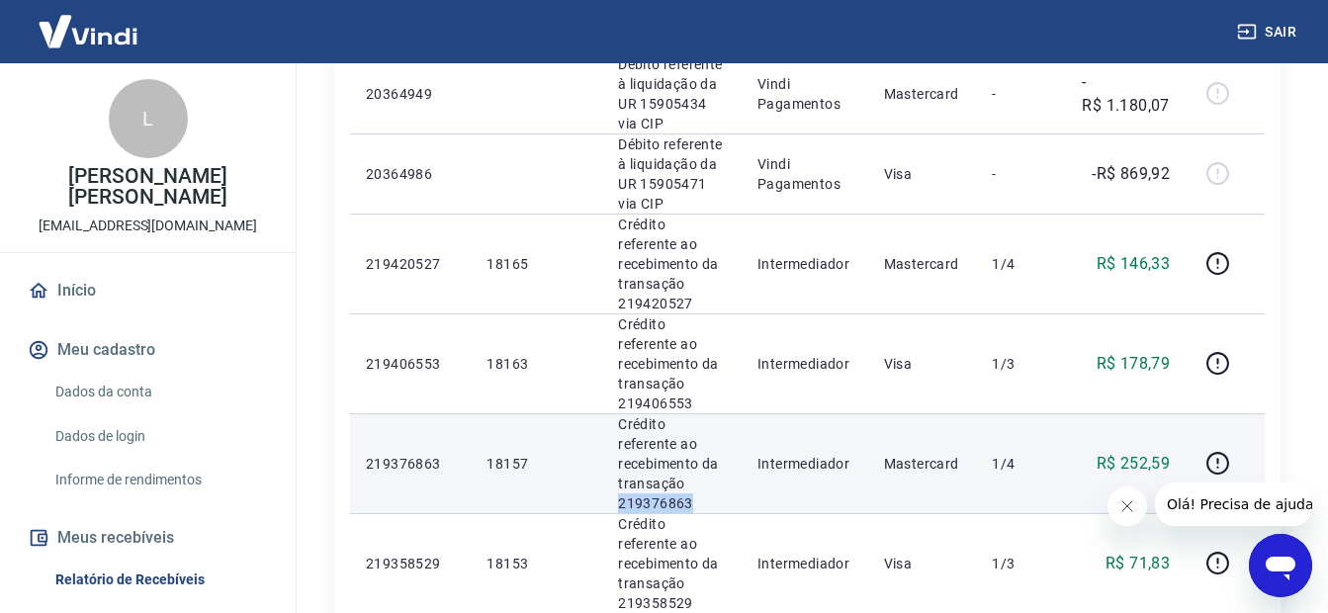
drag, startPoint x: 656, startPoint y: 407, endPoint x: 617, endPoint y: 411, distance: 38.9
click at [618, 414] on p "Crédito referente ao recebimento da transação 219376863" at bounding box center [672, 463] width 108 height 99
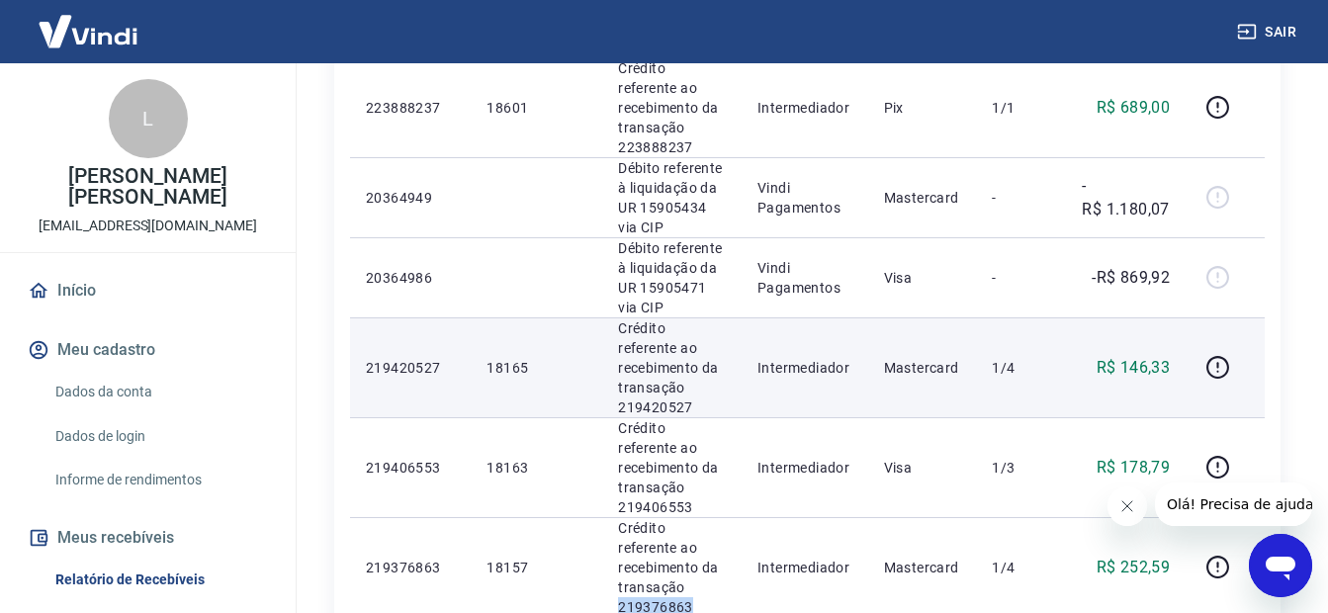
scroll to position [596, 0]
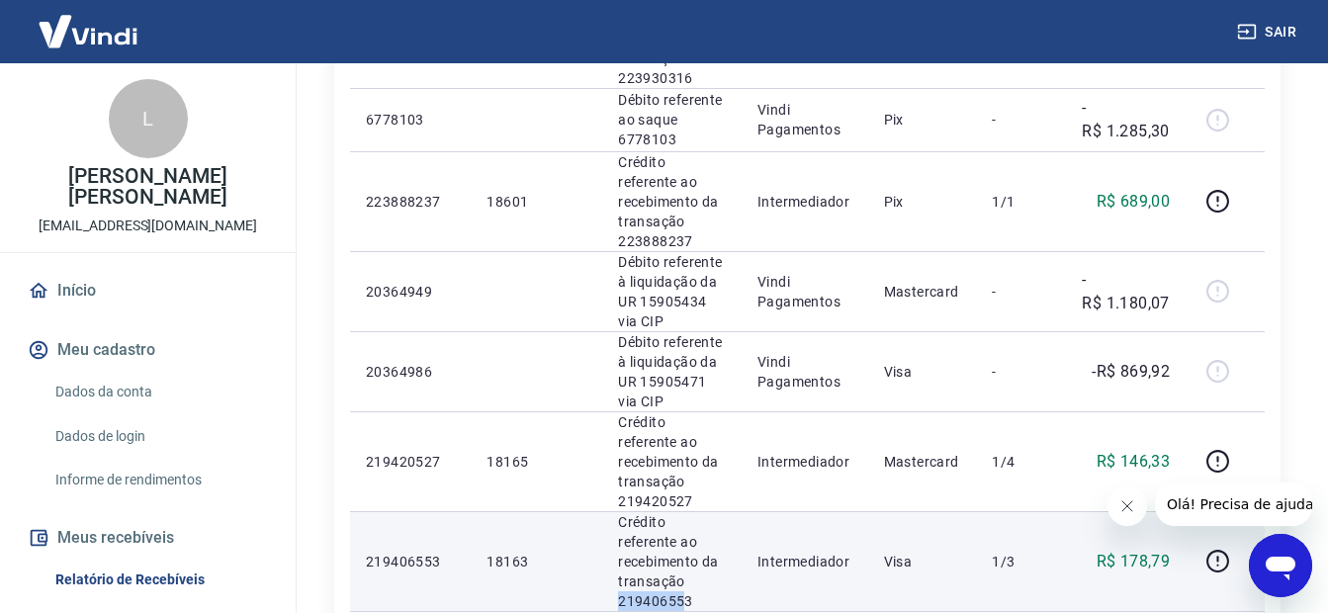
drag, startPoint x: 680, startPoint y: 521, endPoint x: 616, endPoint y: 520, distance: 64.3
click at [610, 520] on td "Crédito referente ao recebimento da transação 219406553" at bounding box center [671, 561] width 139 height 100
click at [615, 516] on td "Crédito referente ao recebimento da transação 219406553" at bounding box center [671, 561] width 139 height 100
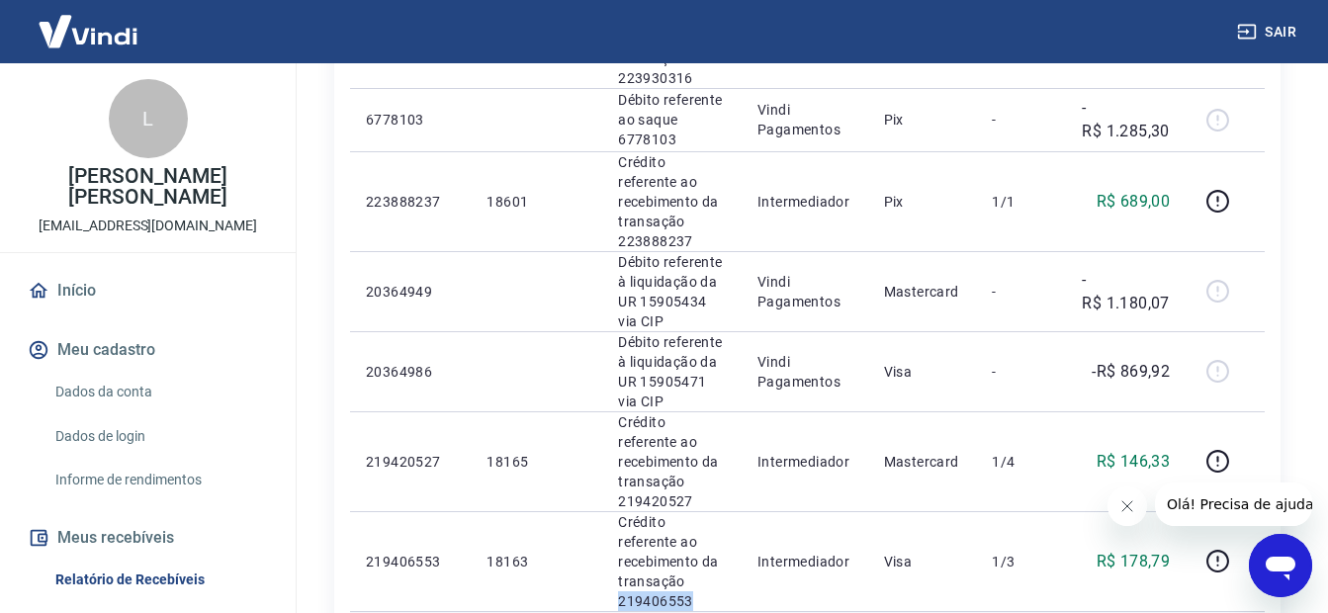
scroll to position [794, 0]
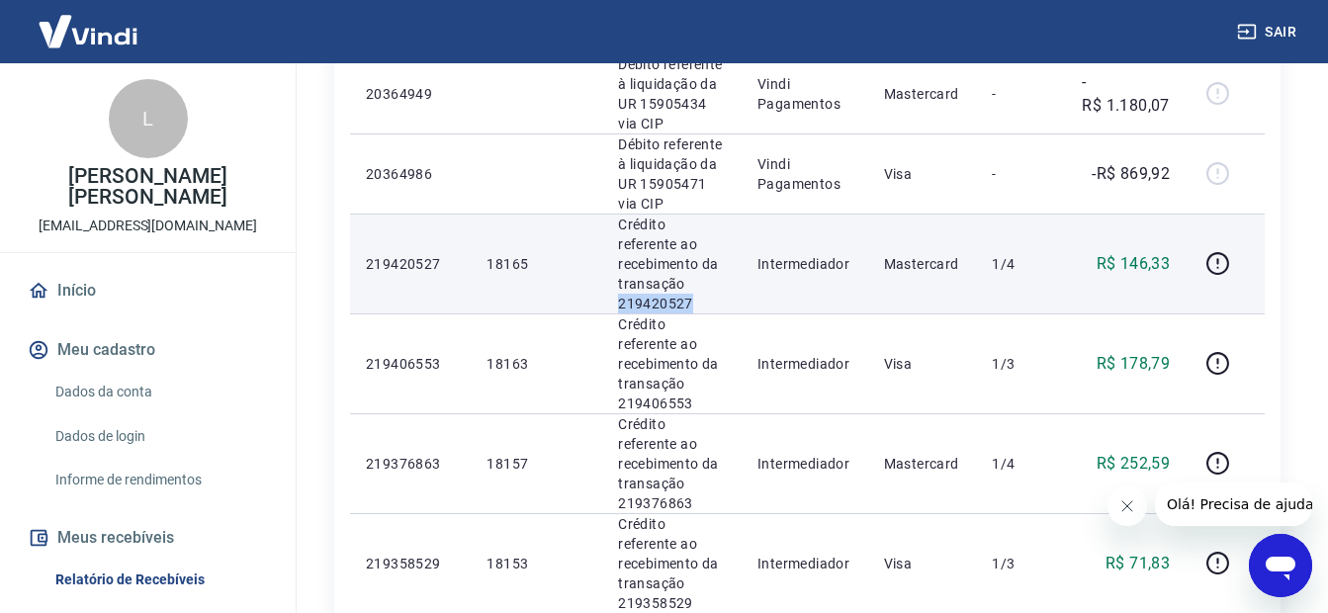
drag, startPoint x: 698, startPoint y: 237, endPoint x: 609, endPoint y: 244, distance: 89.3
click at [609, 244] on td "Crédito referente ao recebimento da transação 219420527" at bounding box center [671, 264] width 139 height 100
drag, startPoint x: 609, startPoint y: 244, endPoint x: 621, endPoint y: 239, distance: 12.9
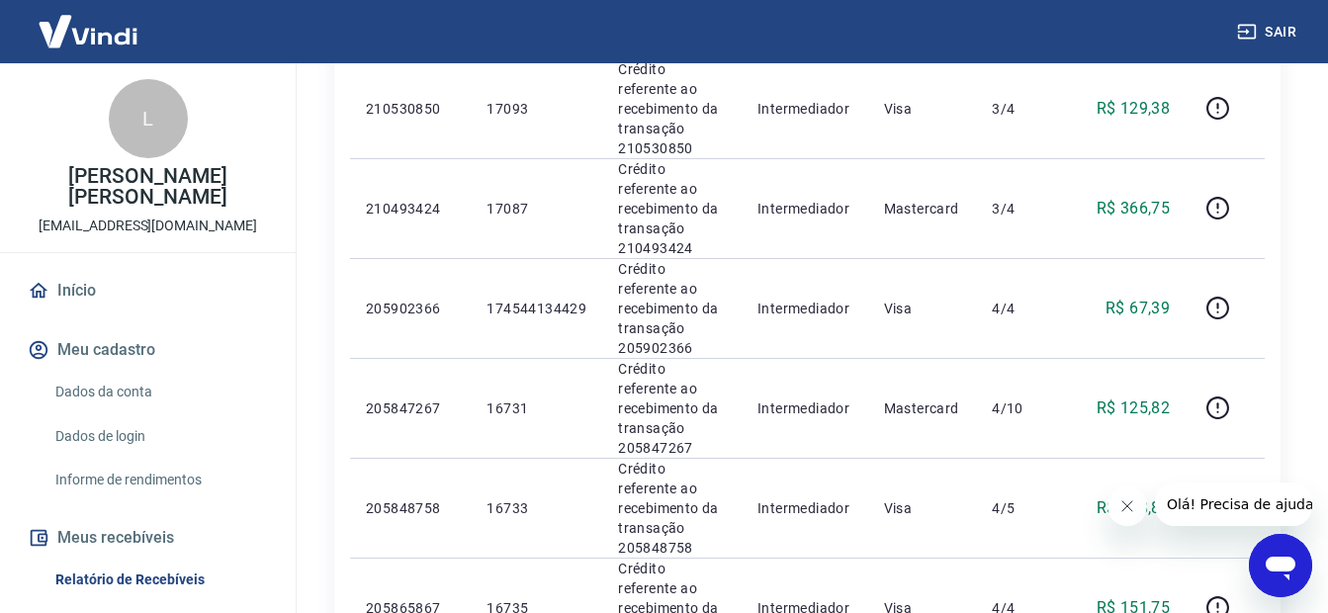
scroll to position [1882, 0]
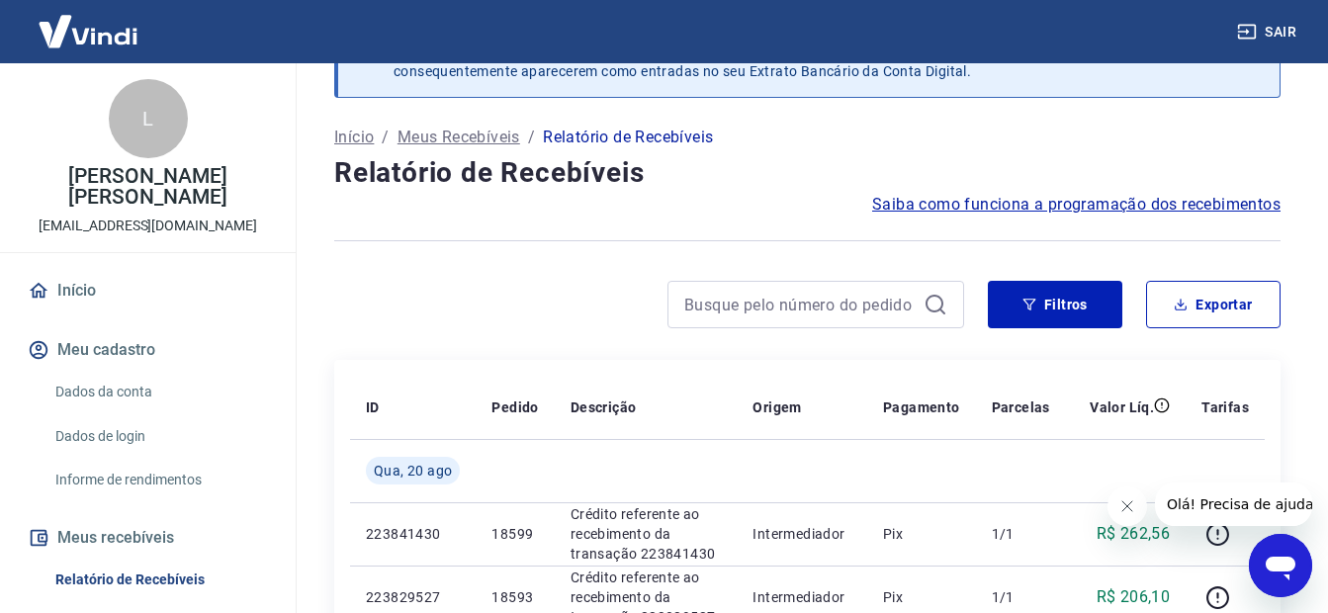
scroll to position [1563, 0]
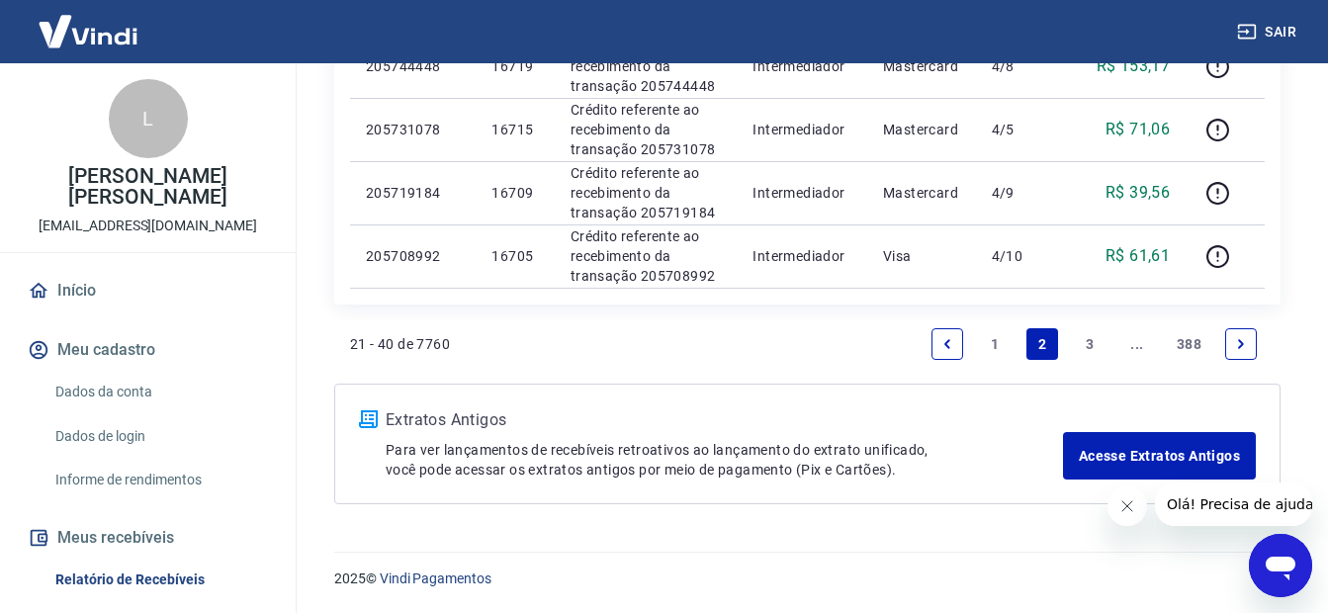
click at [1228, 349] on link "Next page" at bounding box center [1241, 344] width 32 height 32
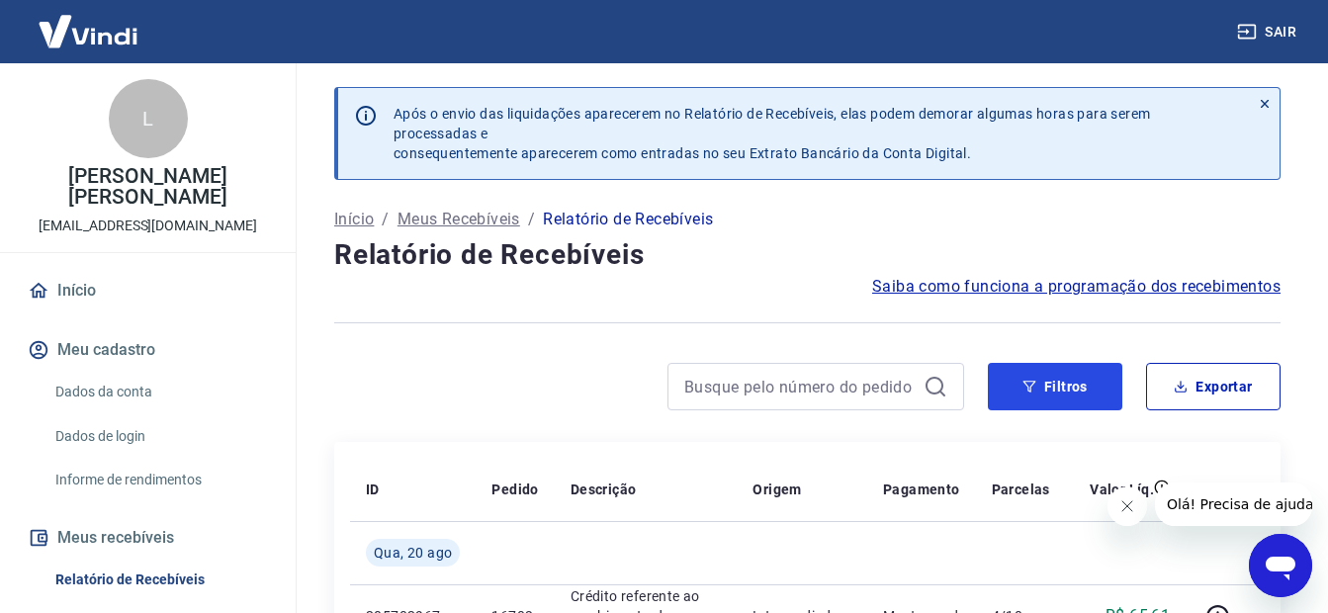
drag, startPoint x: 1104, startPoint y: 383, endPoint x: 1046, endPoint y: 358, distance: 62.5
click at [1104, 383] on button "Filtros" at bounding box center [1055, 386] width 135 height 47
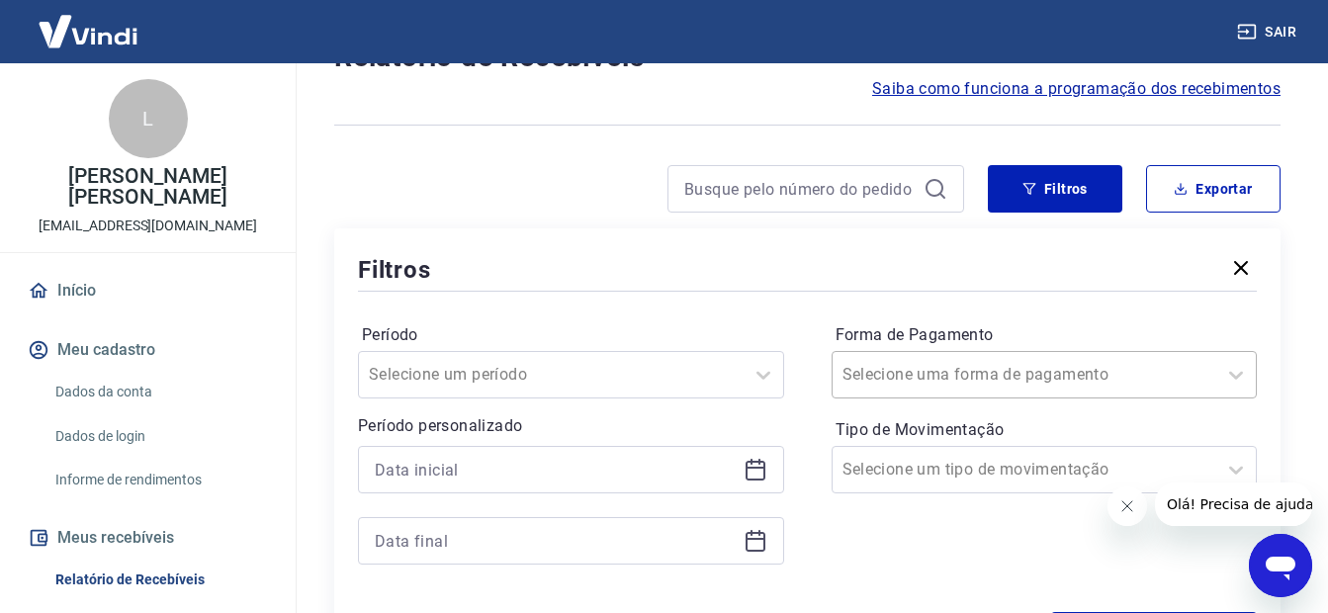
scroll to position [228, 0]
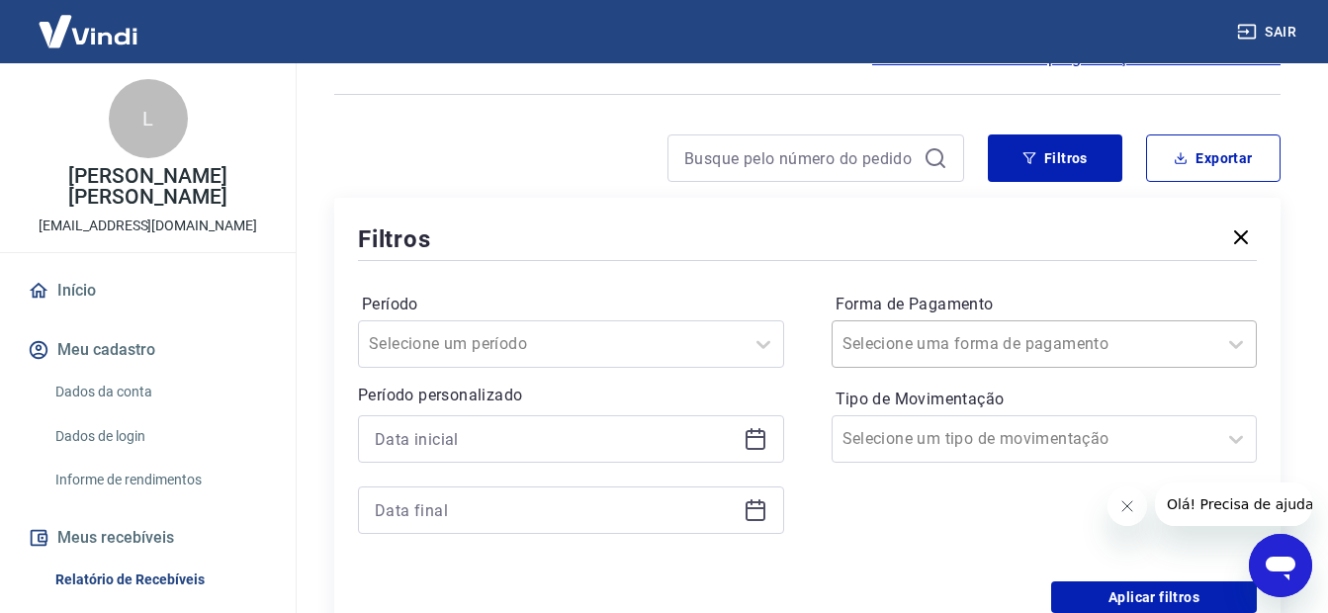
click at [944, 368] on div "Selecione uma forma de pagamento" at bounding box center [1045, 343] width 426 height 47
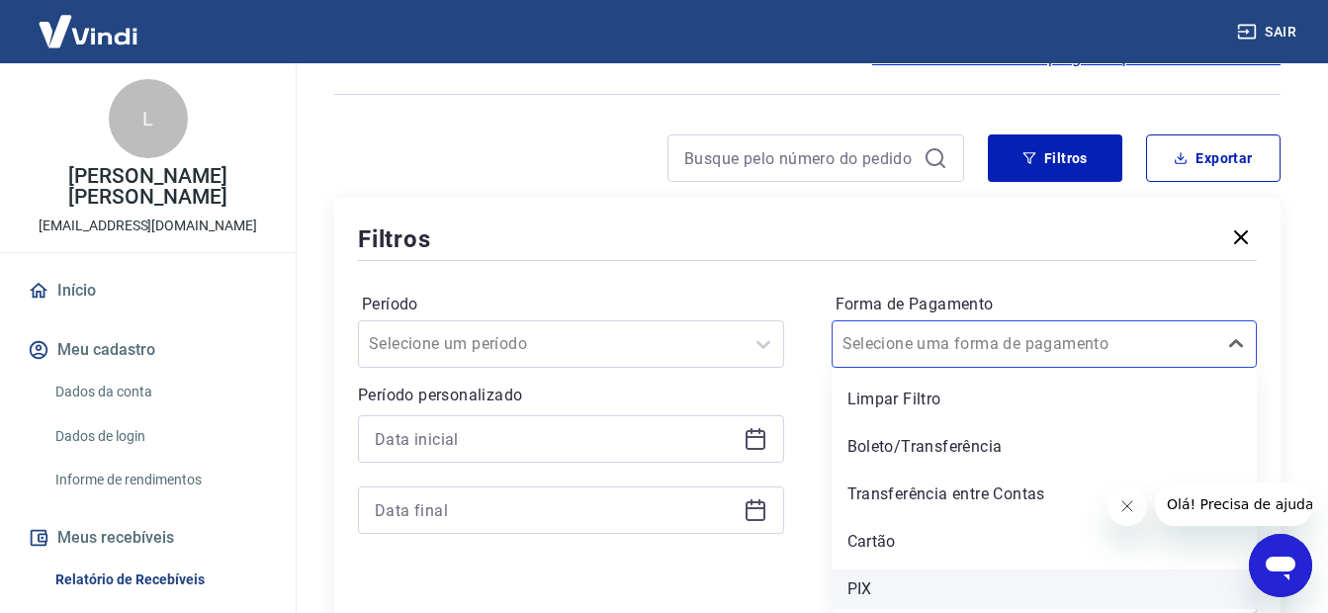
click at [854, 601] on div "PIX" at bounding box center [1045, 590] width 426 height 40
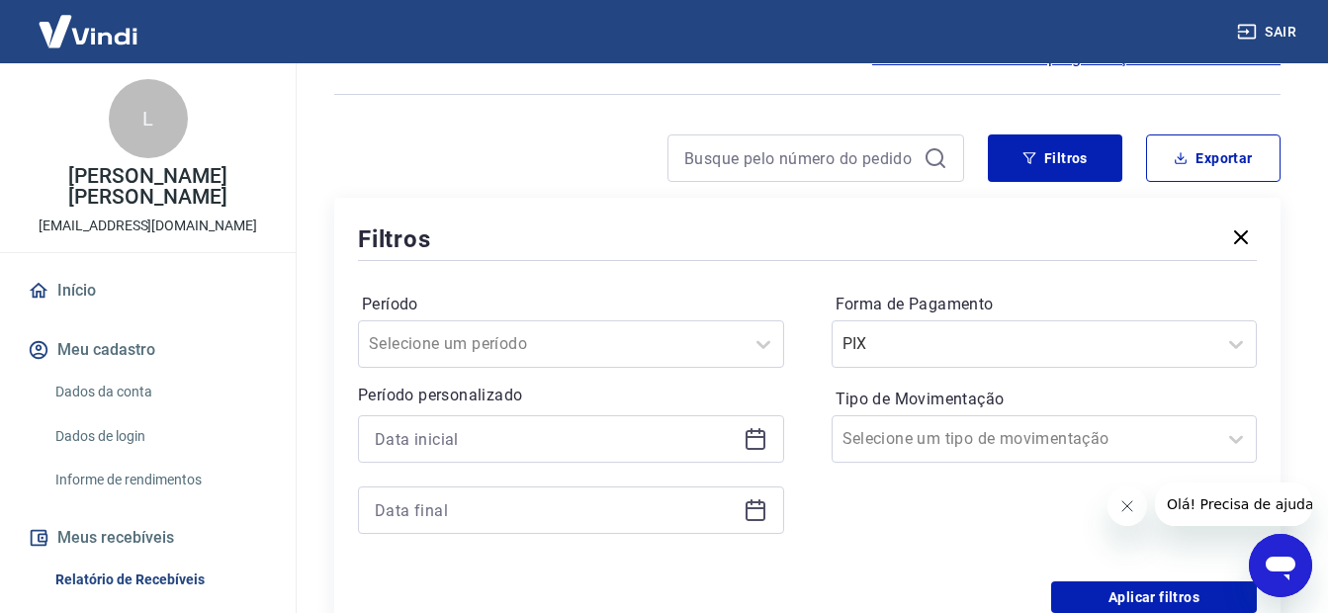
click at [793, 257] on div at bounding box center [807, 260] width 899 height 9
click at [1089, 604] on button "Aplicar filtros" at bounding box center [1154, 598] width 206 height 32
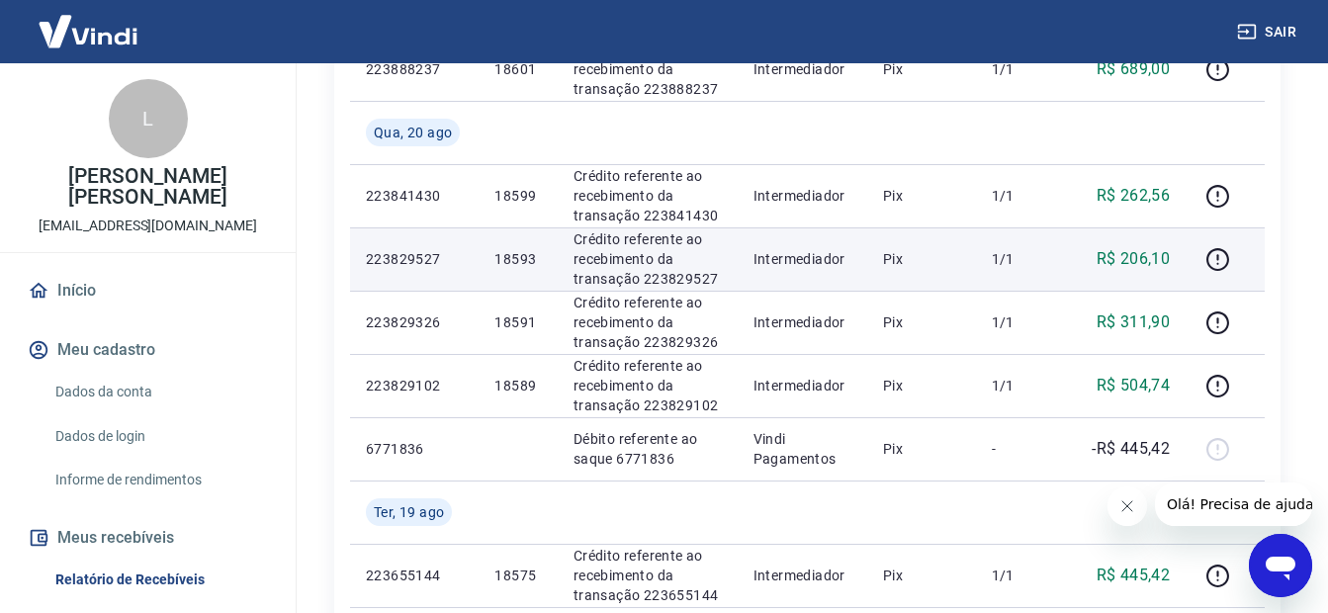
scroll to position [676, 0]
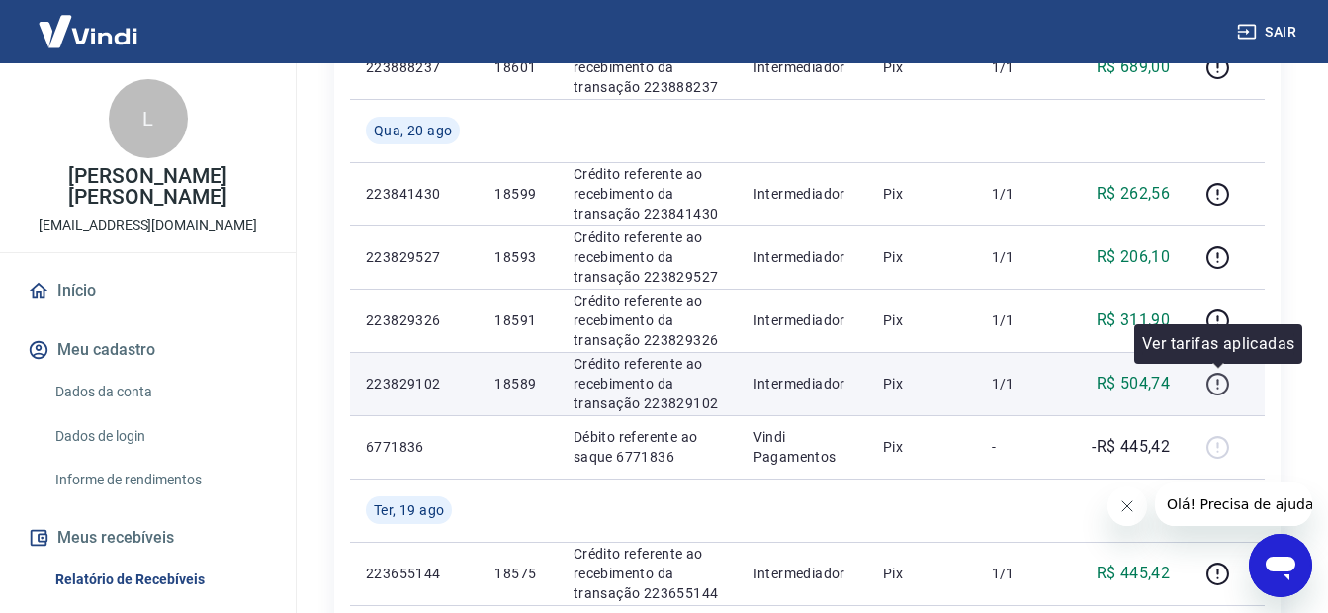
click at [1221, 385] on icon "button" at bounding box center [1218, 384] width 25 height 25
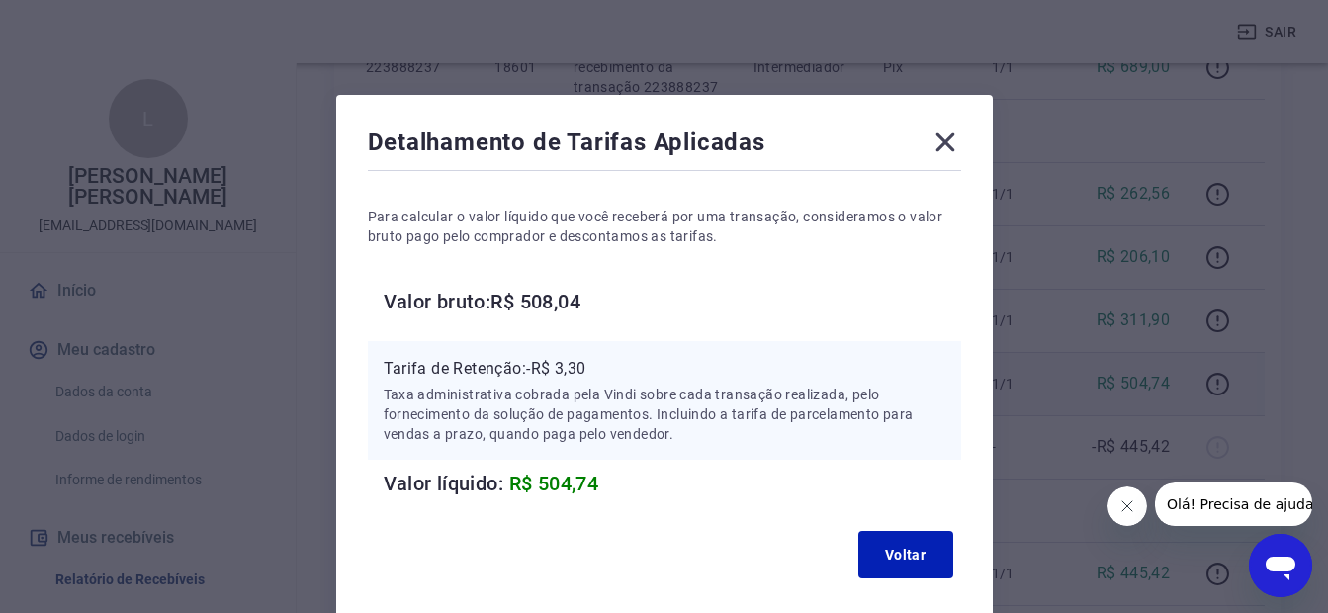
click at [930, 143] on icon at bounding box center [946, 143] width 32 height 32
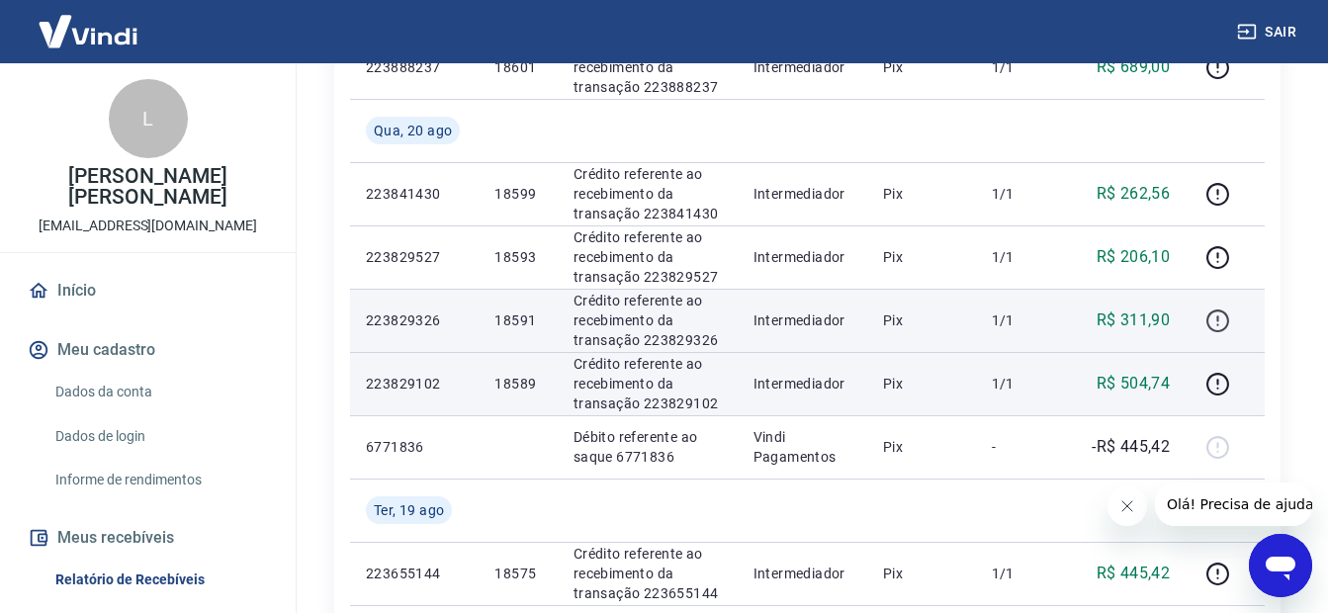
click at [1226, 318] on icon "button" at bounding box center [1218, 321] width 25 height 25
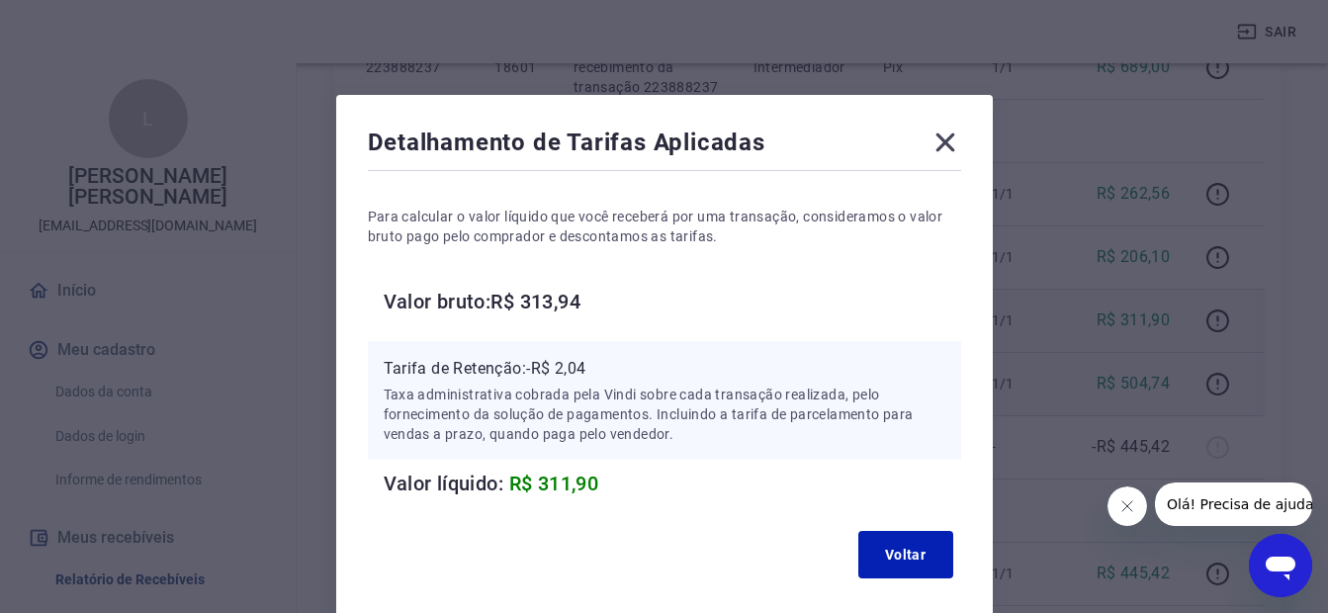
click at [943, 135] on icon at bounding box center [946, 143] width 32 height 32
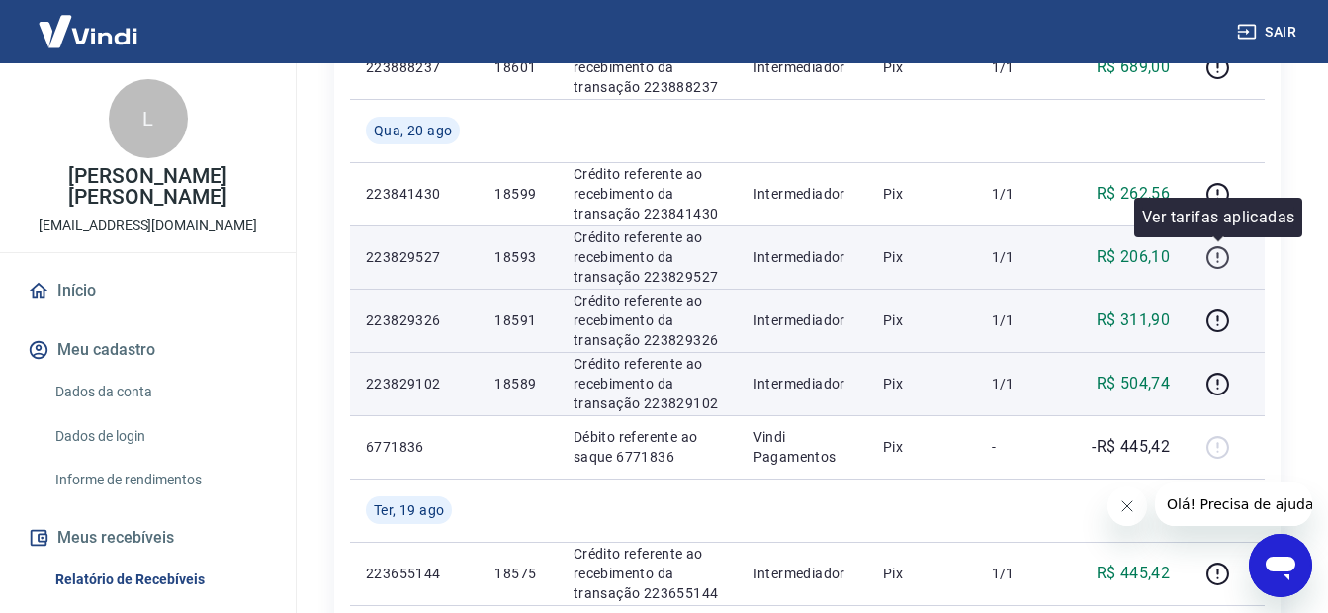
click at [1209, 248] on icon "button" at bounding box center [1218, 257] width 25 height 25
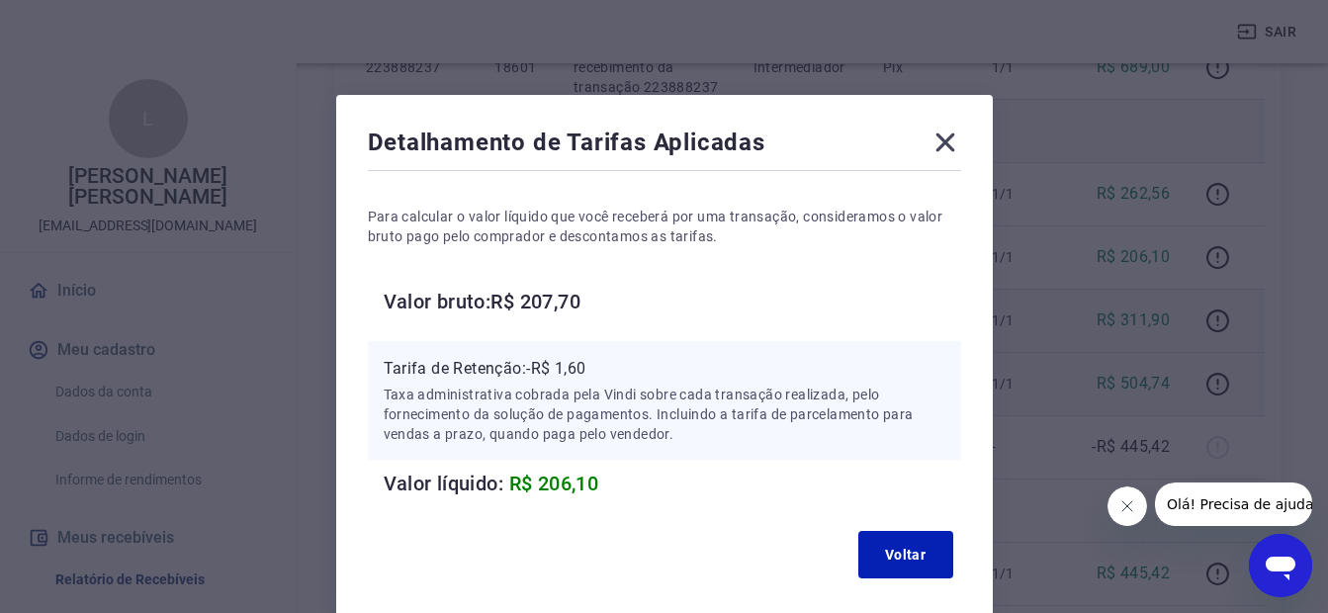
click at [936, 135] on icon at bounding box center [946, 143] width 32 height 32
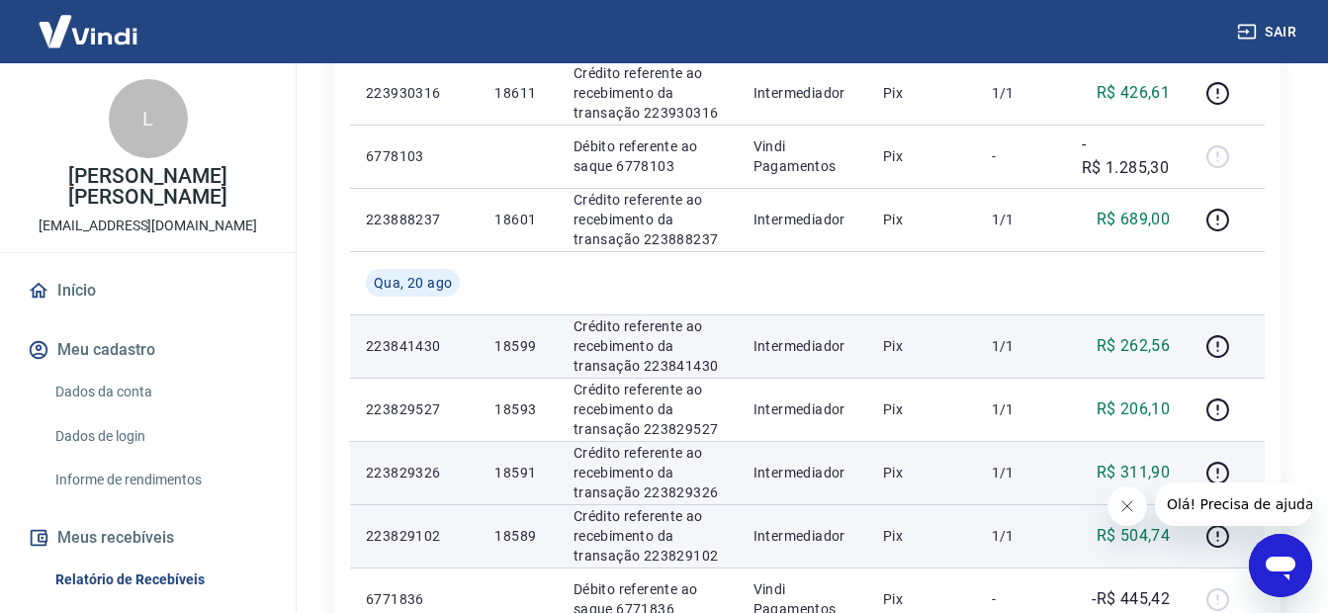
scroll to position [478, 0]
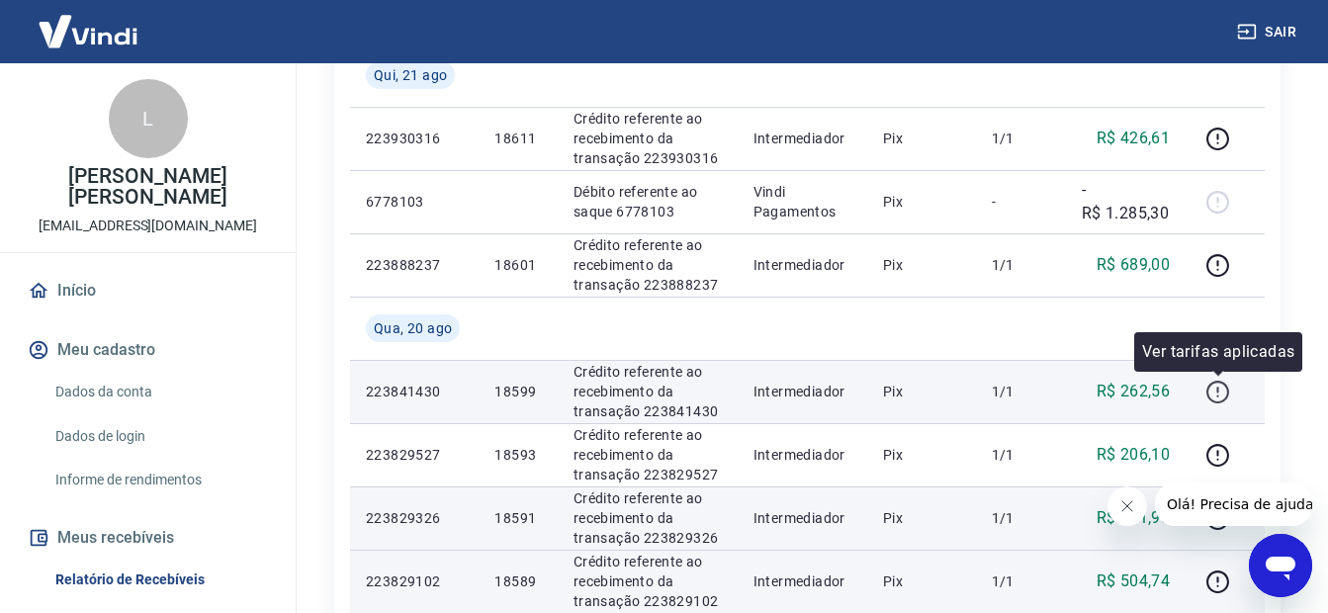
click at [1219, 387] on icon "button" at bounding box center [1218, 390] width 2 height 6
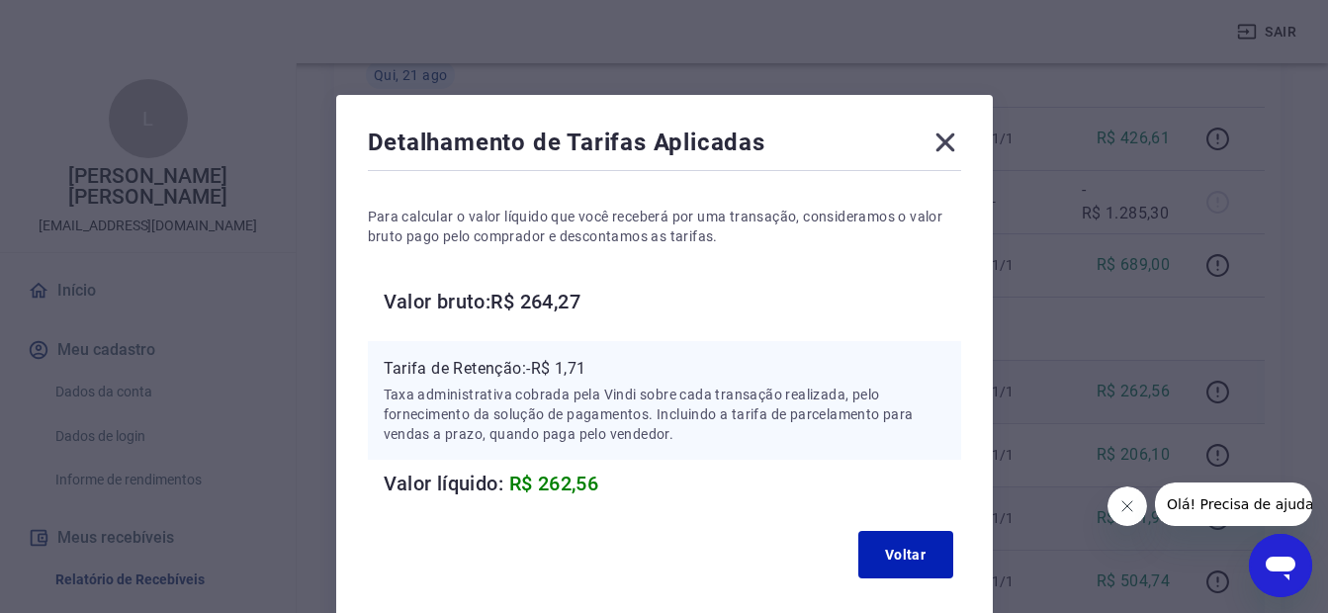
click at [934, 141] on icon at bounding box center [946, 143] width 32 height 32
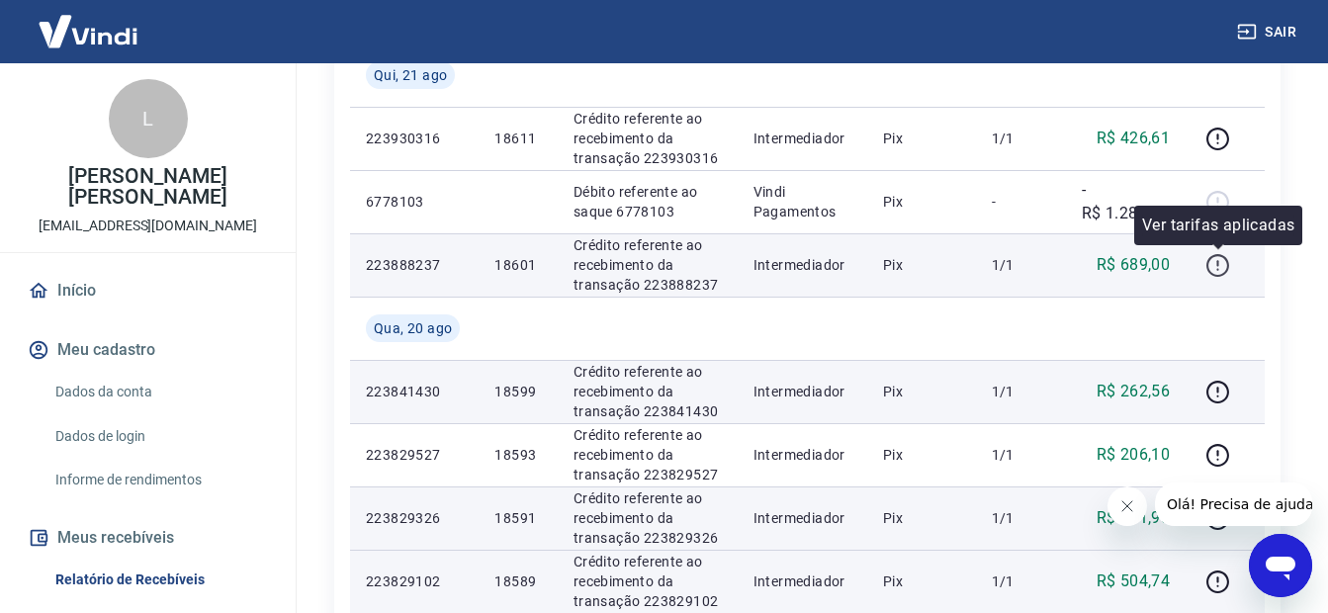
click at [1213, 271] on icon "button" at bounding box center [1218, 265] width 25 height 25
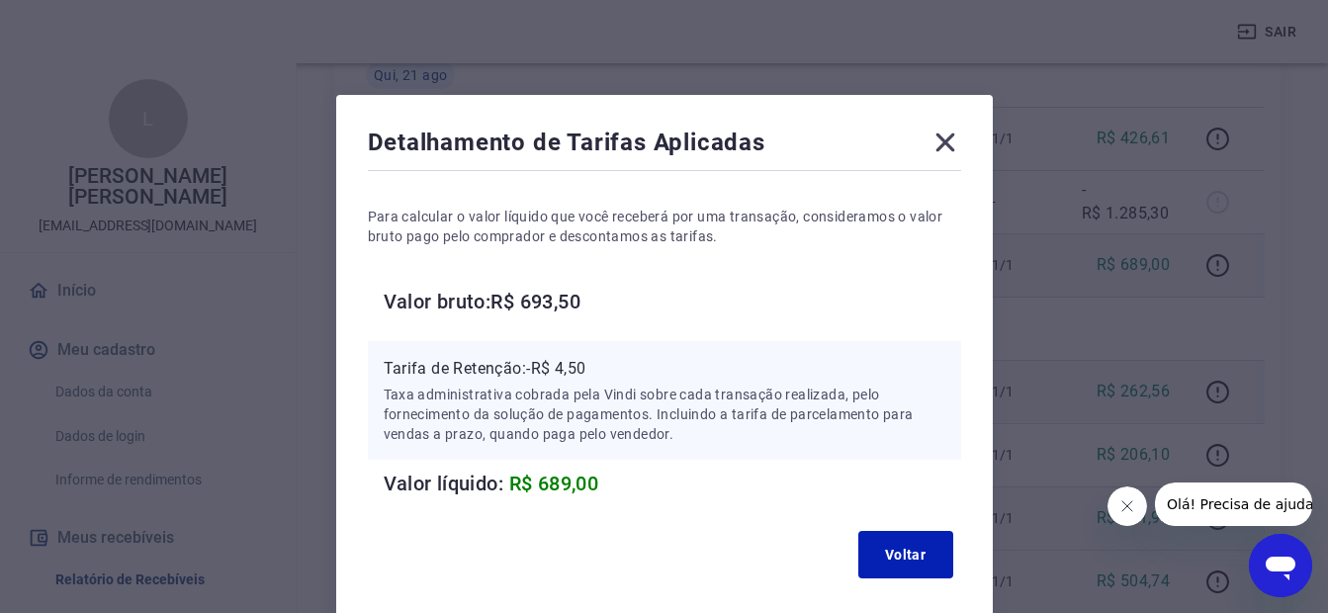
click at [938, 142] on icon at bounding box center [946, 143] width 32 height 32
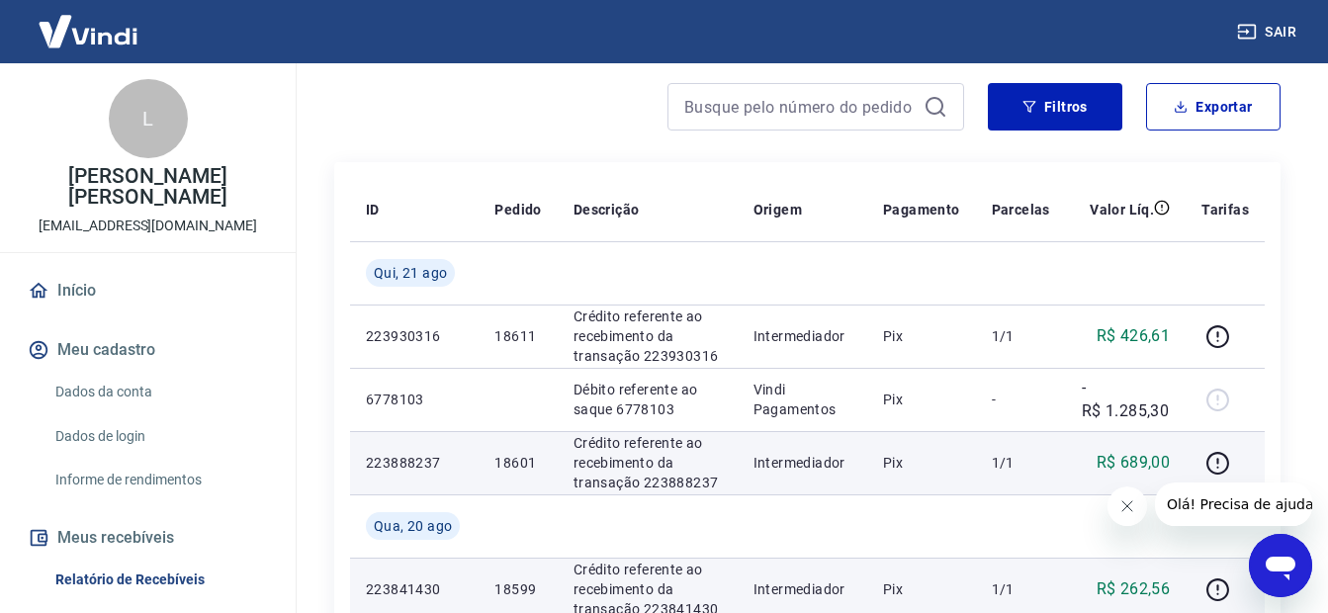
scroll to position [440, 0]
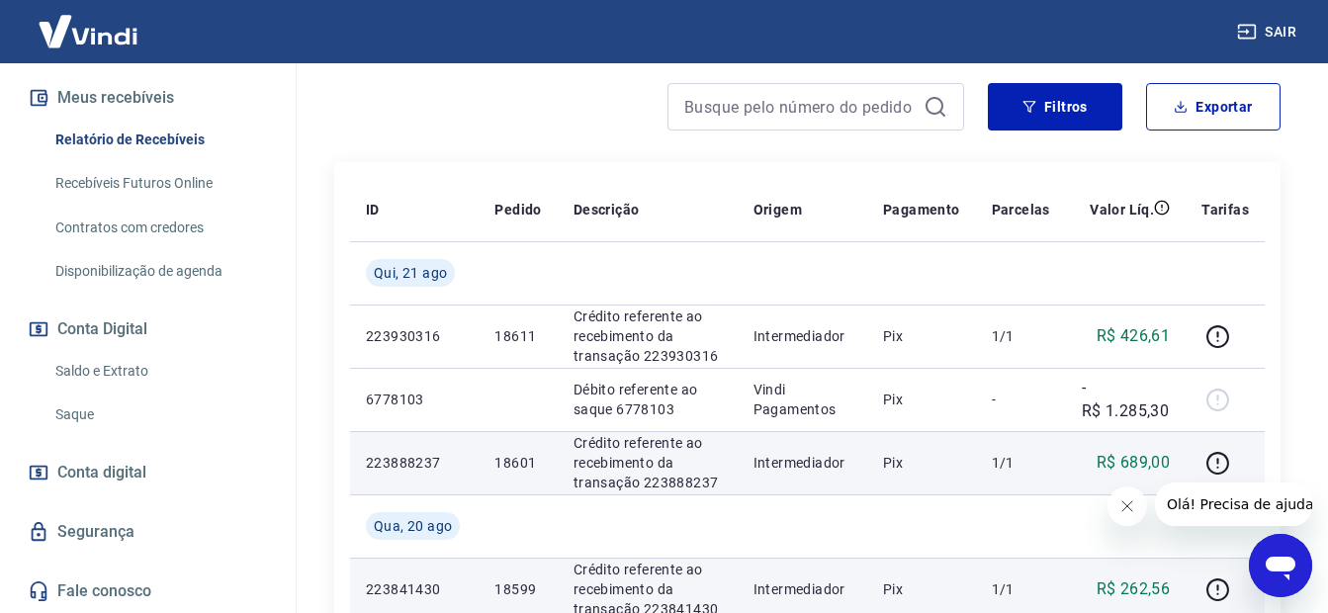
click at [100, 365] on link "Saldo e Extrato" at bounding box center [159, 371] width 225 height 41
